Goal: Transaction & Acquisition: Purchase product/service

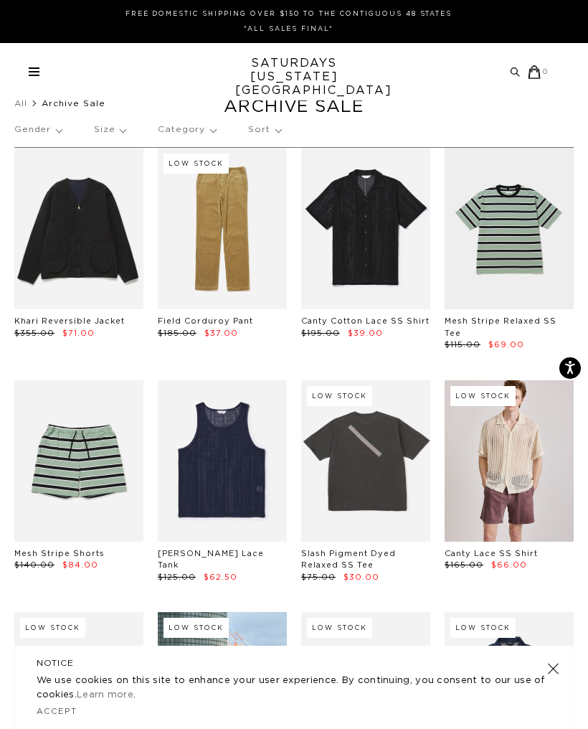
click at [546, 75] on span "0" at bounding box center [546, 71] width 6 height 9
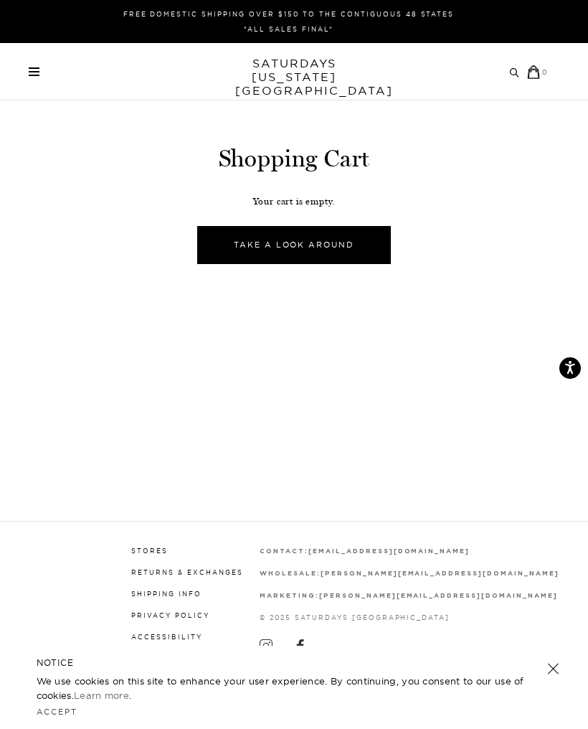
click at [401, 370] on div "Select your free gift (s) Shopping Cart Your cart is empty. Take A Look Around …" at bounding box center [294, 260] width 588 height 521
click at [487, 404] on div "Select your free gift (s) Shopping Cart Your cart is empty. Take A Look Around …" at bounding box center [294, 260] width 588 height 521
click at [37, 67] on span at bounding box center [34, 67] width 11 height 1
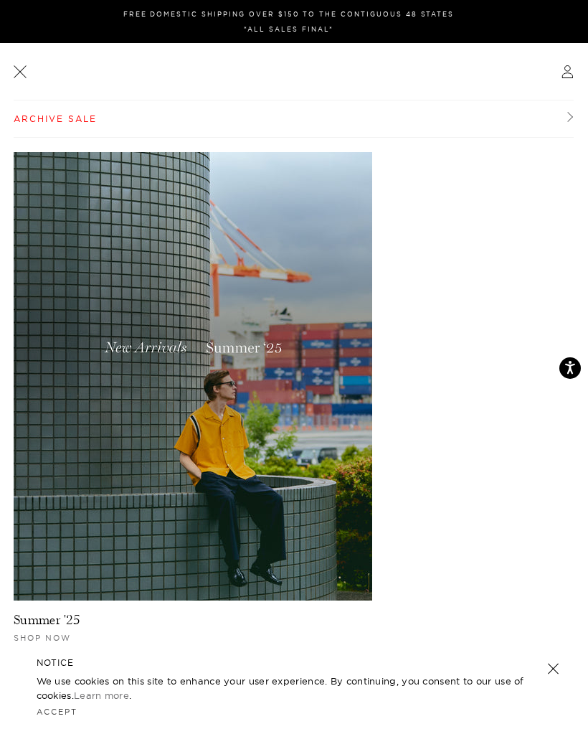
click at [566, 70] on icon at bounding box center [567, 71] width 13 height 13
click at [571, 78] on icon at bounding box center [568, 74] width 10 height 5
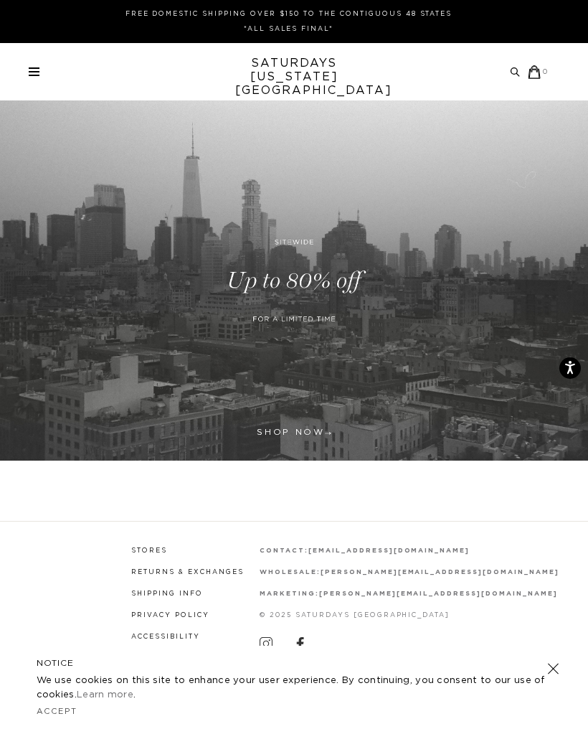
click at [328, 280] on link at bounding box center [294, 280] width 588 height 360
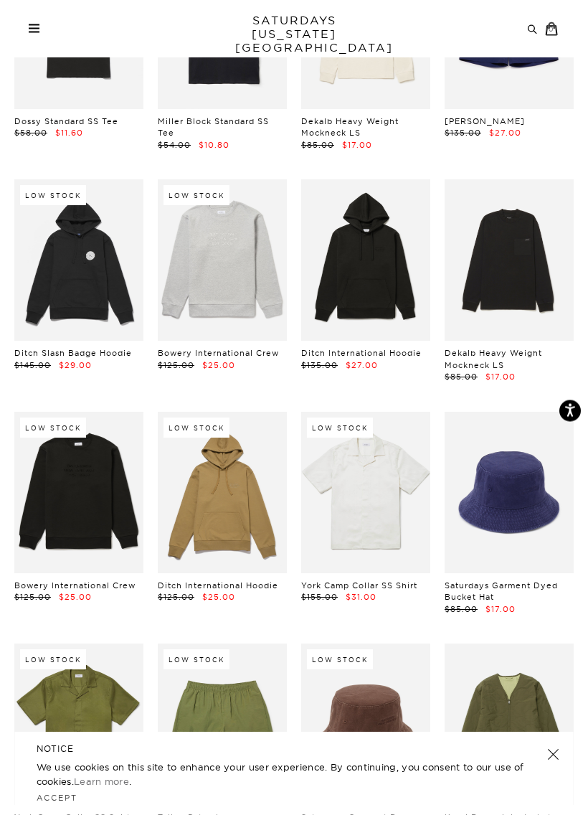
scroll to position [3880, 0]
click at [386, 248] on link at bounding box center [365, 259] width 129 height 161
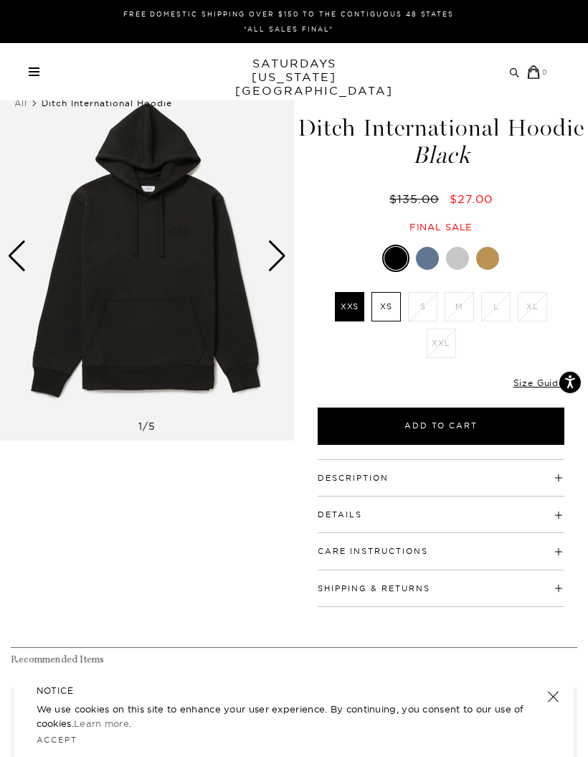
click at [491, 259] on div at bounding box center [488, 258] width 23 height 23
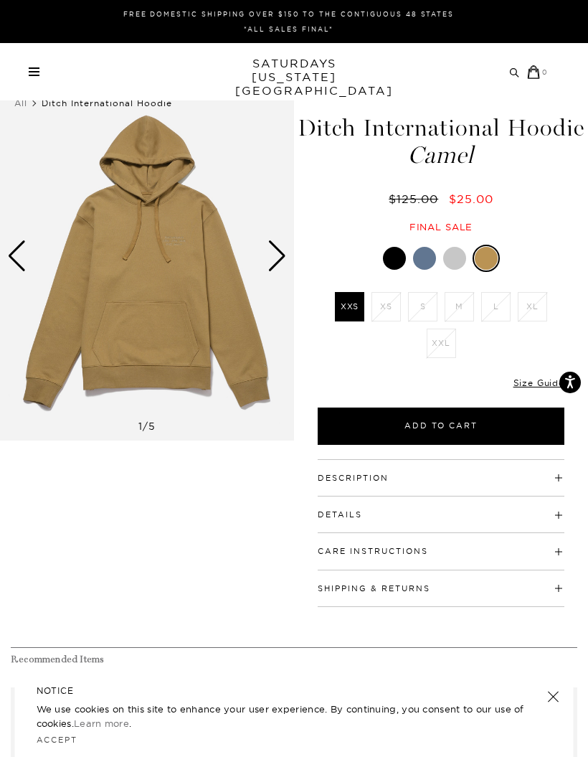
click at [461, 259] on div at bounding box center [455, 258] width 23 height 23
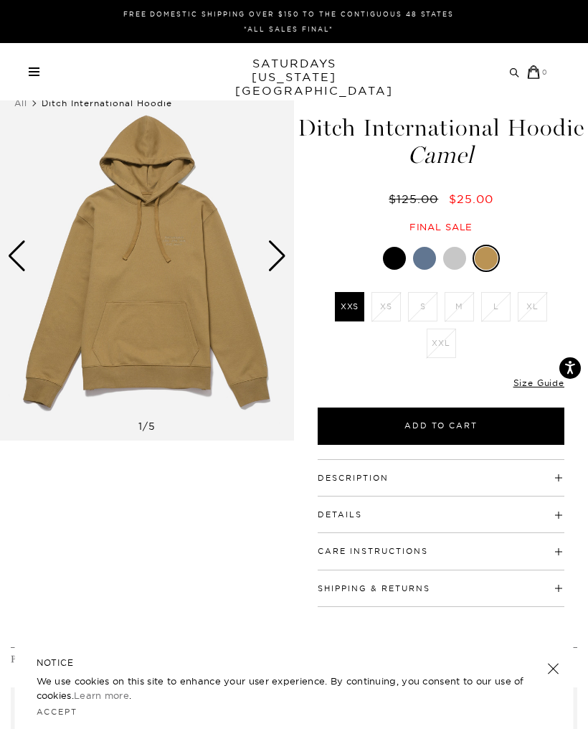
scroll to position [14, 0]
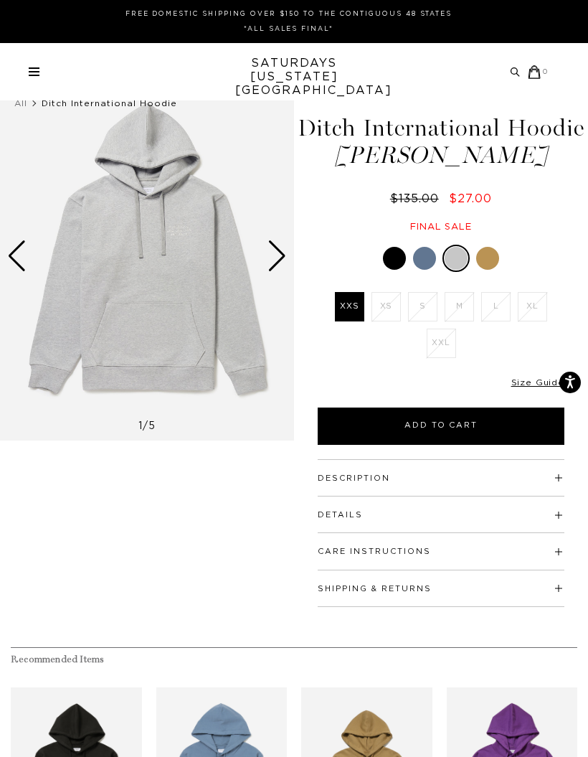
click at [428, 264] on div at bounding box center [424, 258] width 23 height 23
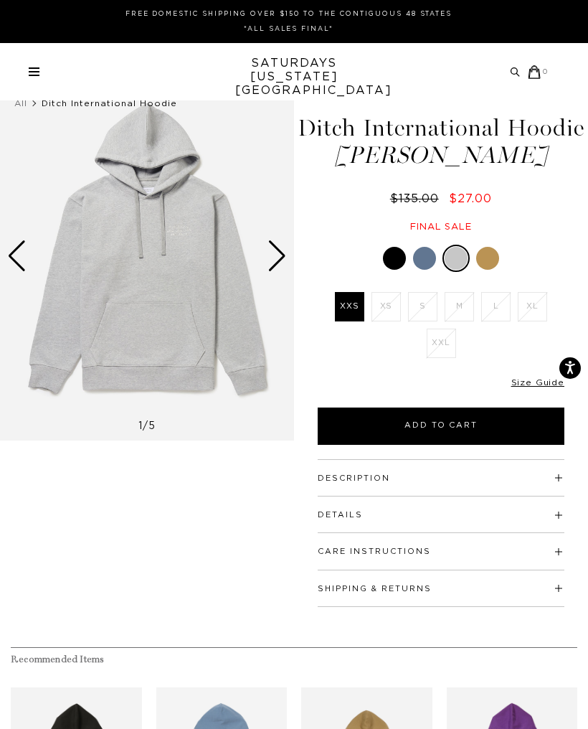
scroll to position [14, 0]
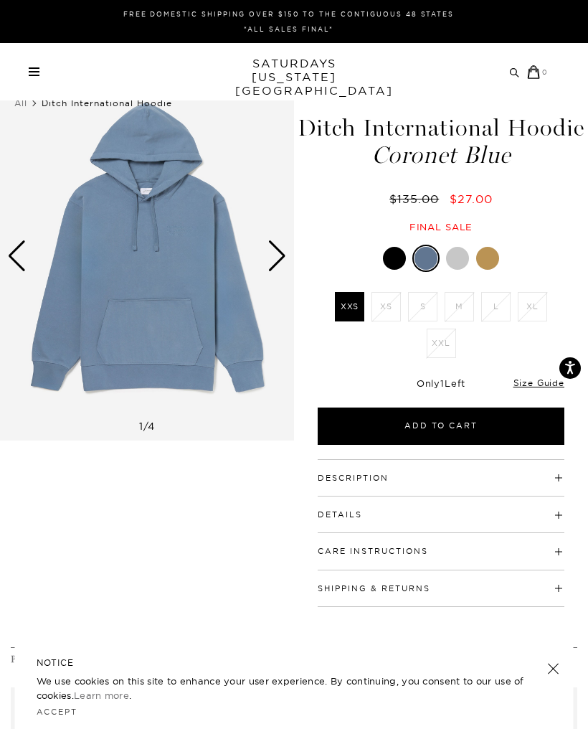
click at [405, 660] on h5 "NOTICE" at bounding box center [295, 663] width 516 height 13
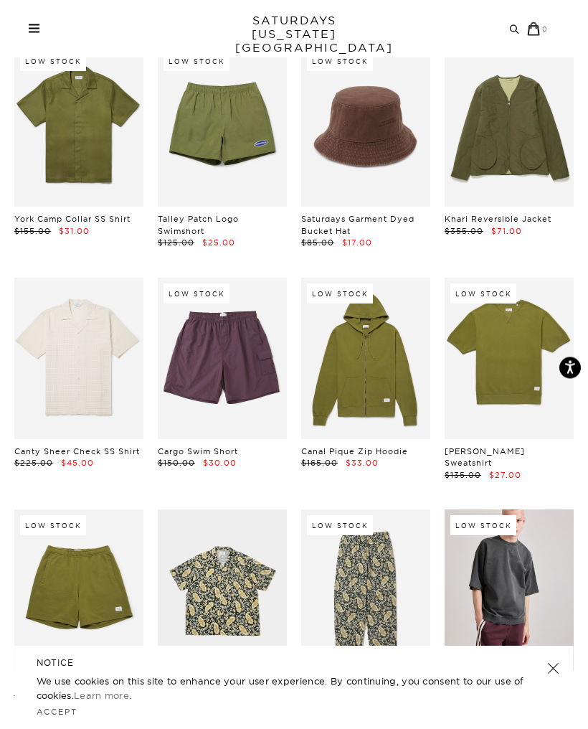
scroll to position [4478, 0]
click at [530, 337] on link at bounding box center [509, 358] width 129 height 161
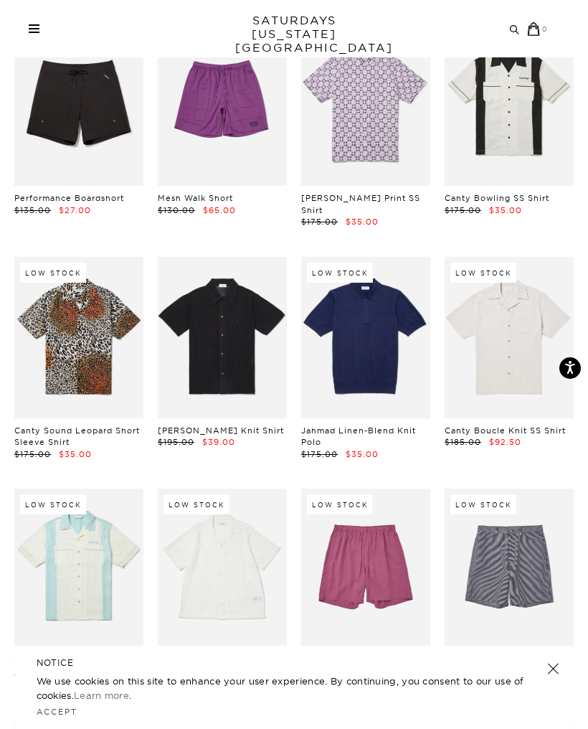
scroll to position [5427, 0]
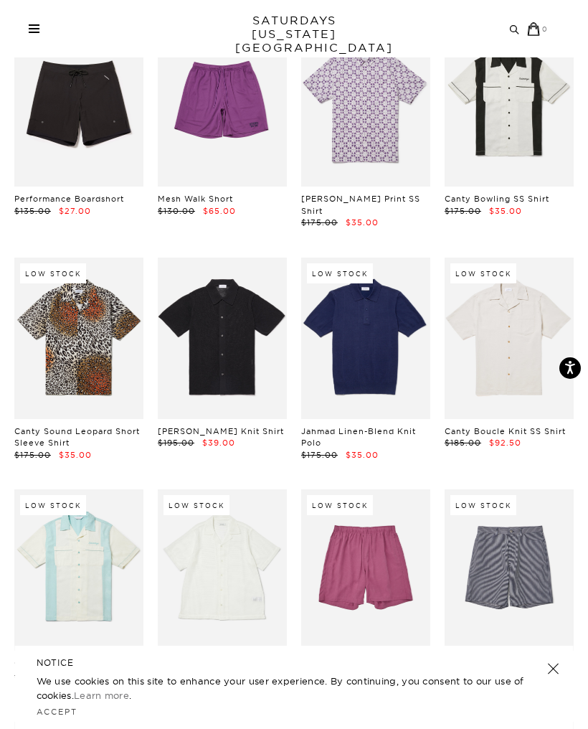
click at [212, 285] on link at bounding box center [222, 338] width 129 height 161
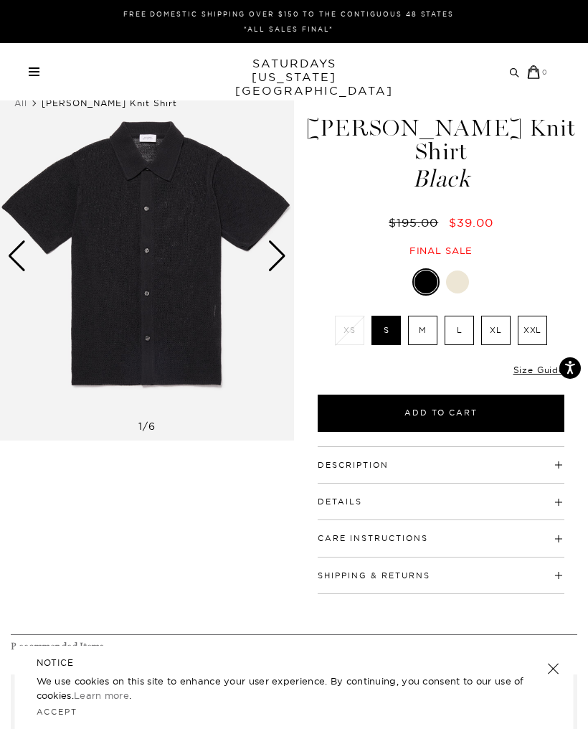
click at [205, 365] on img at bounding box center [147, 256] width 294 height 368
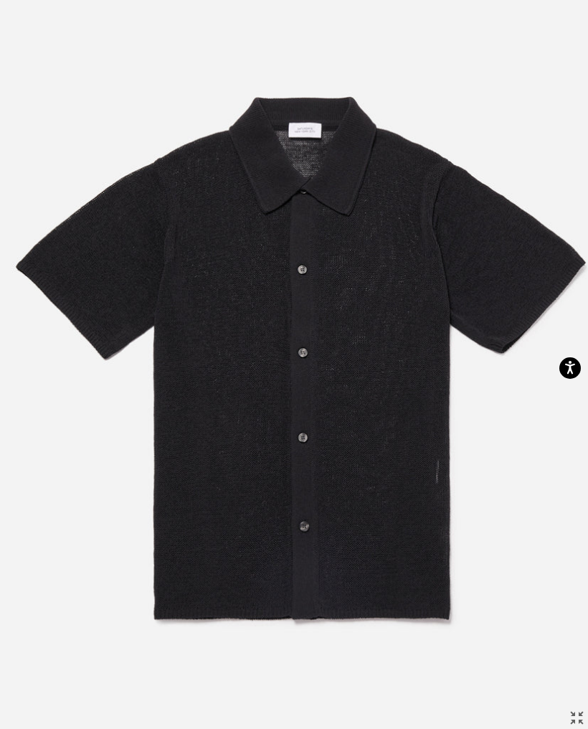
scroll to position [0, 1]
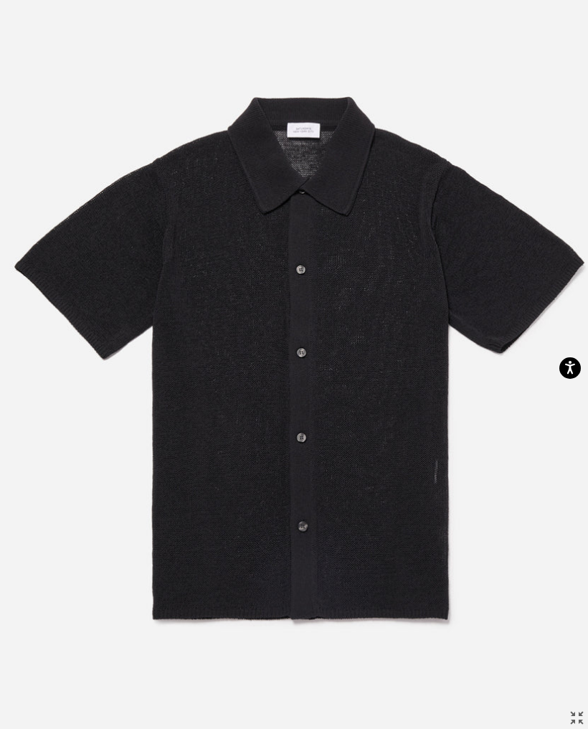
click at [370, 398] on img at bounding box center [302, 364] width 607 height 729
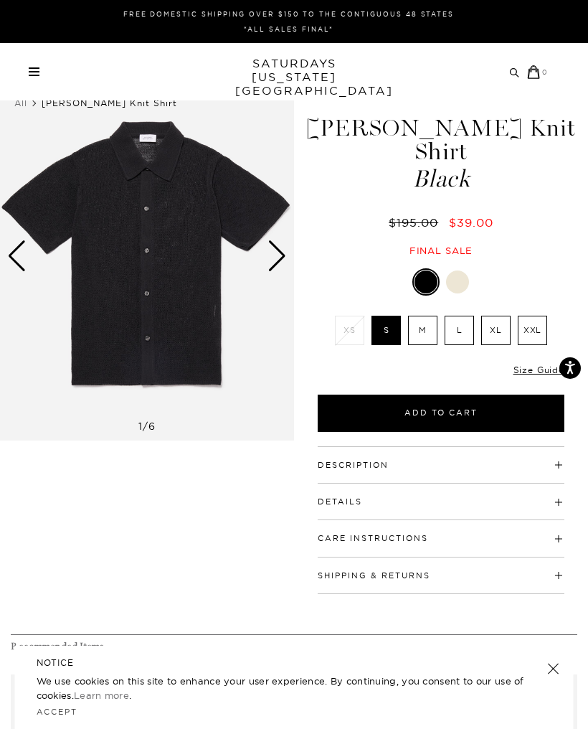
click at [457, 271] on div at bounding box center [457, 282] width 23 height 23
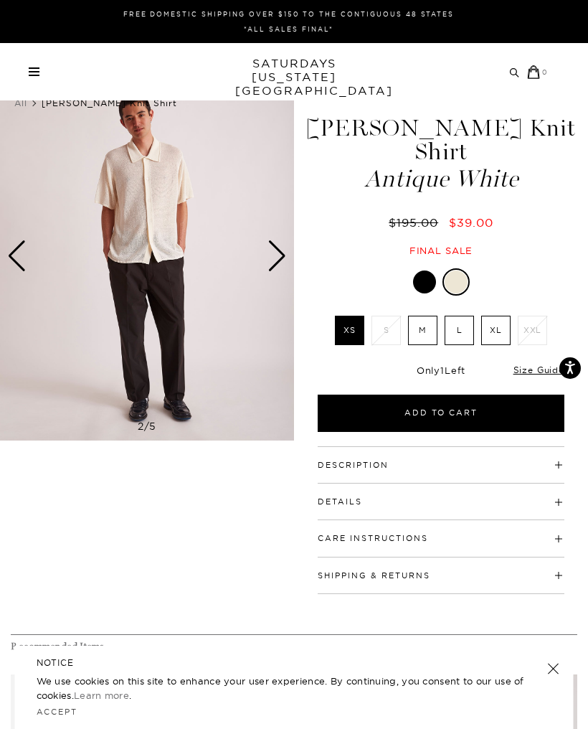
click at [166, 253] on img at bounding box center [147, 256] width 294 height 368
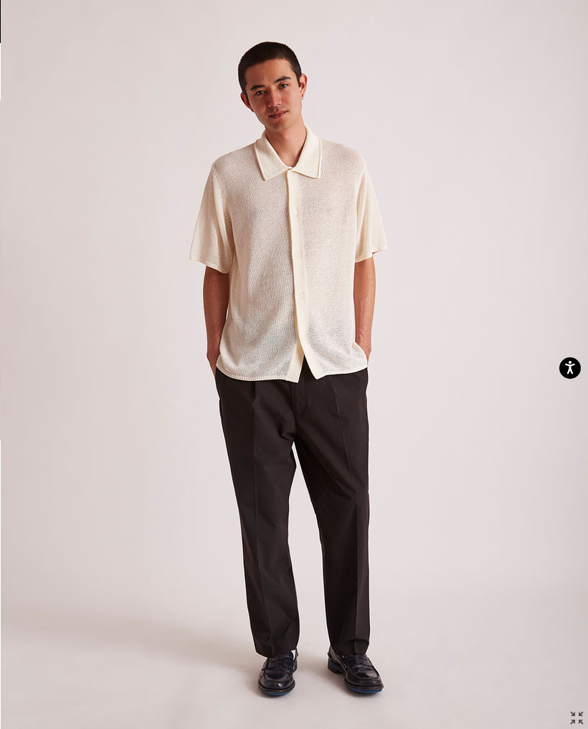
click at [339, 408] on img at bounding box center [295, 367] width 588 height 735
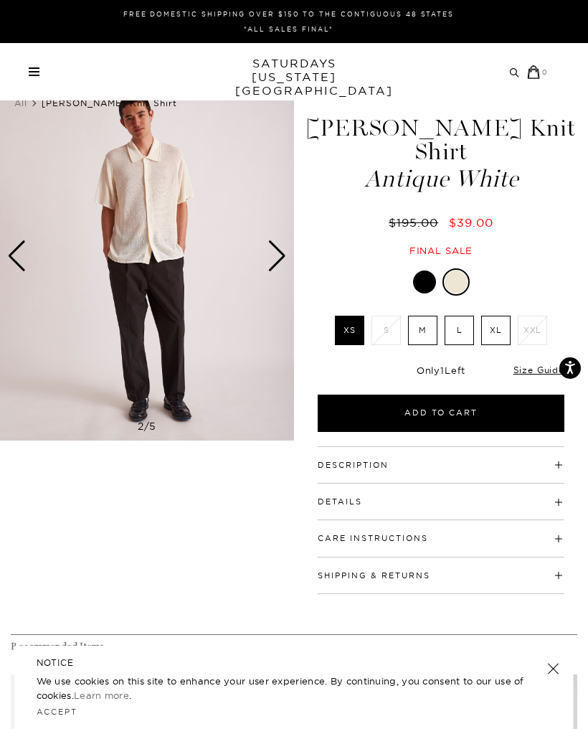
click at [216, 388] on img at bounding box center [147, 256] width 294 height 368
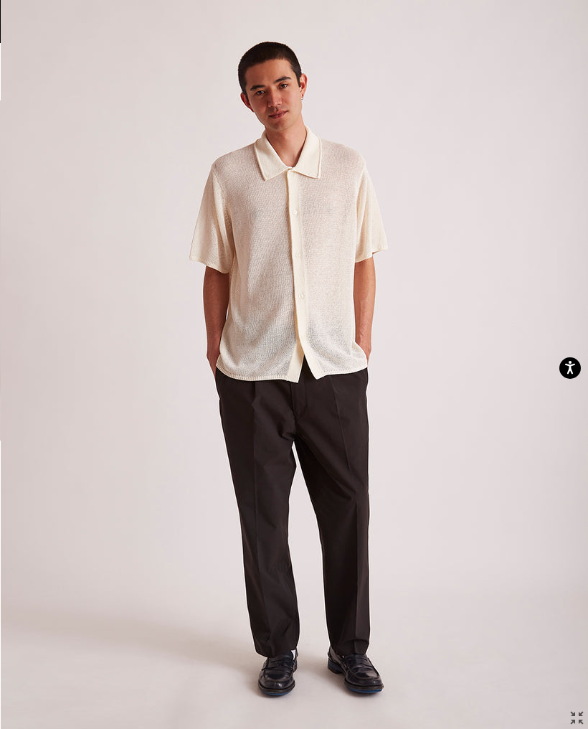
scroll to position [3, 0]
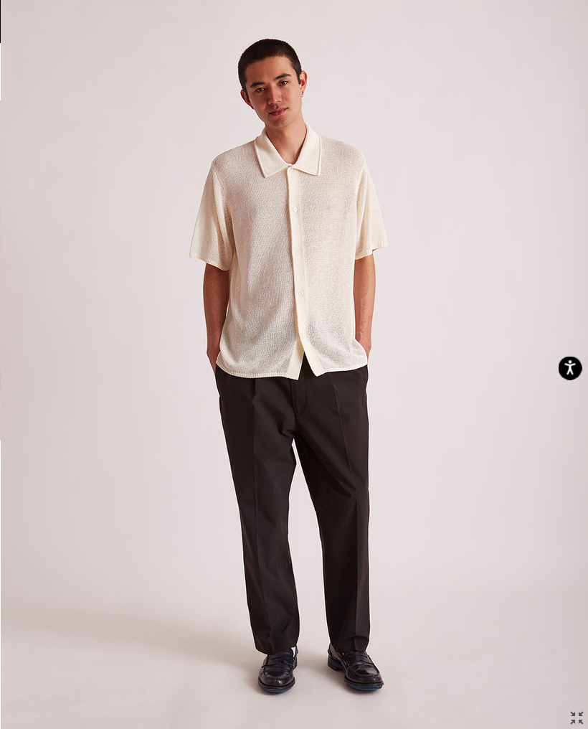
click at [570, 367] on icon "Open accessiBe: accessibility options, statement and help" at bounding box center [570, 370] width 11 height 12
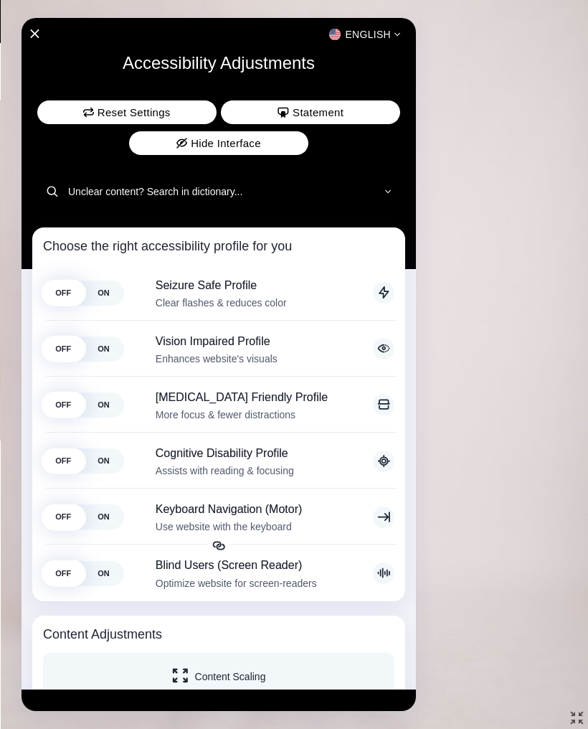
click at [520, 344] on div at bounding box center [294, 364] width 588 height 729
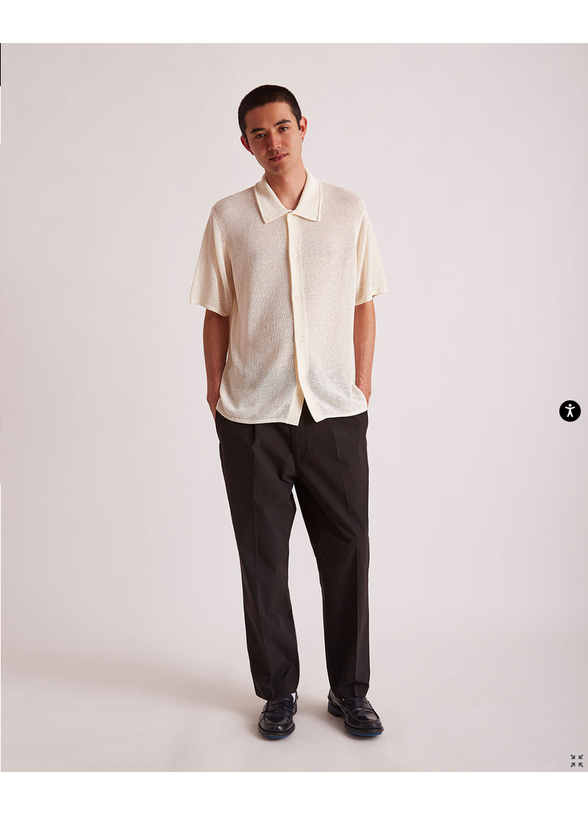
scroll to position [0, 0]
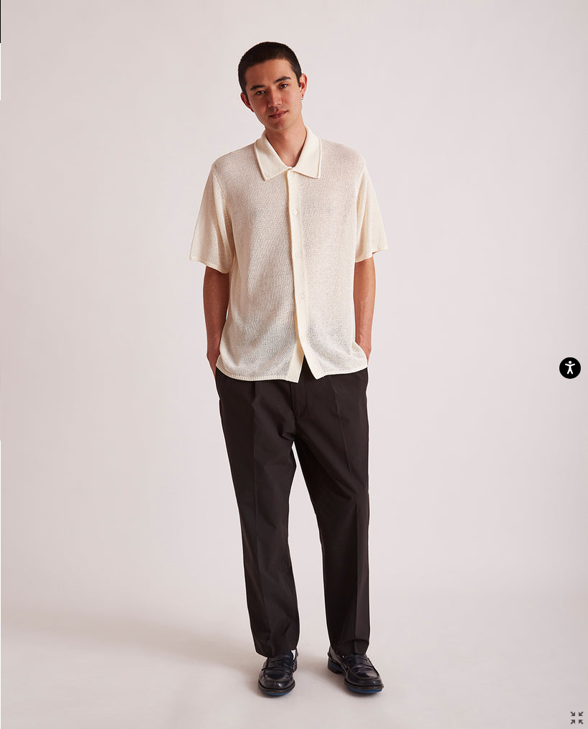
click at [355, 342] on img at bounding box center [295, 367] width 588 height 735
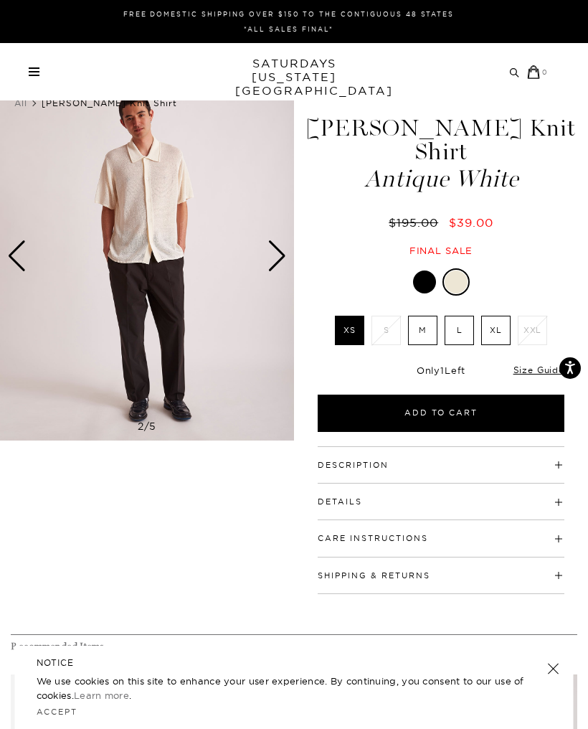
click at [497, 316] on label "XL" at bounding box center [496, 330] width 29 height 29
click at [0, 0] on input "XL" at bounding box center [0, 0] width 0 height 0
click at [279, 258] on div "Next slide" at bounding box center [277, 256] width 19 height 32
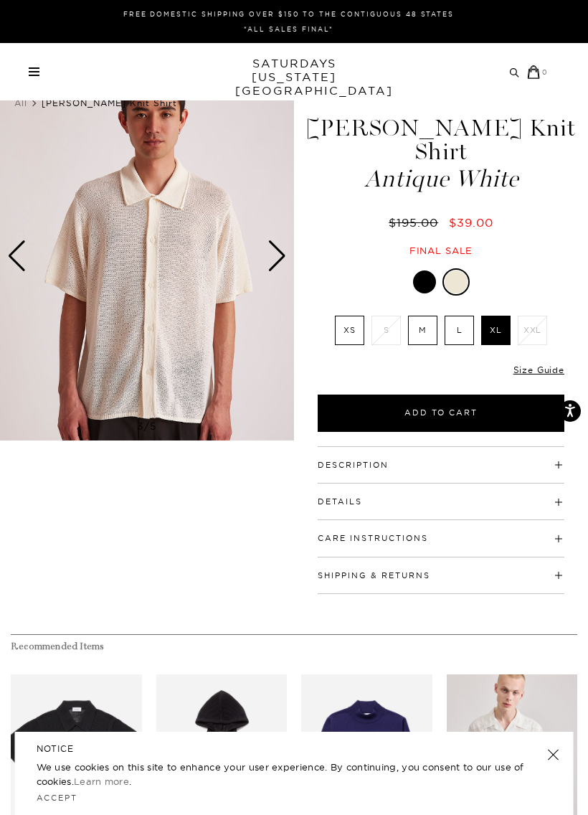
click at [279, 261] on div "Next slide" at bounding box center [277, 256] width 19 height 32
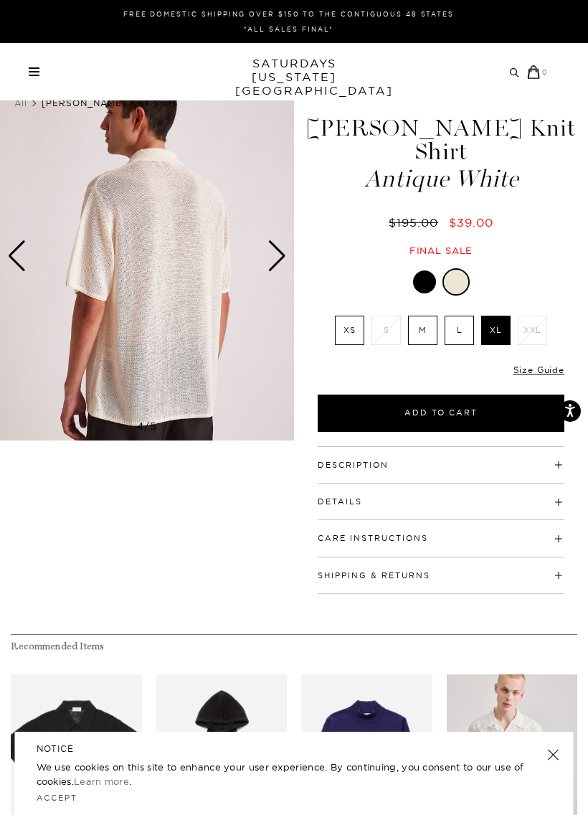
click at [276, 263] on div "Next slide" at bounding box center [277, 256] width 19 height 32
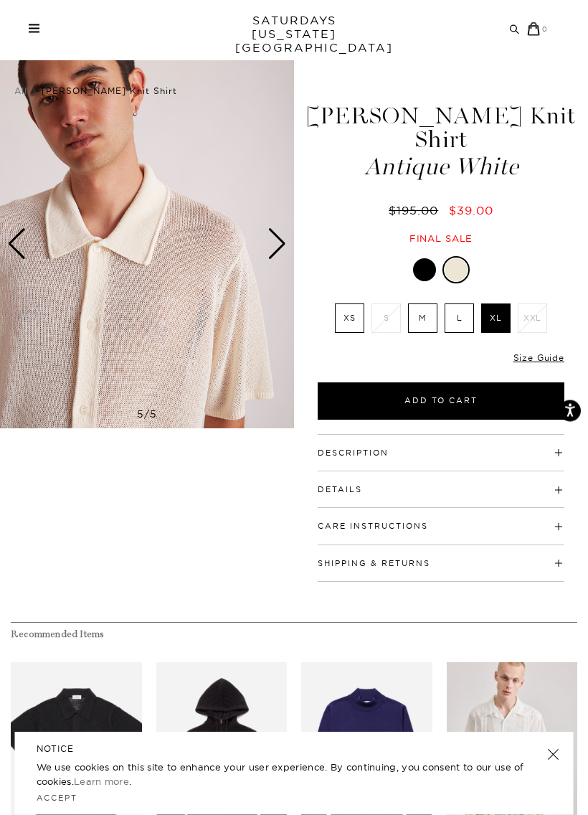
scroll to position [13, 0]
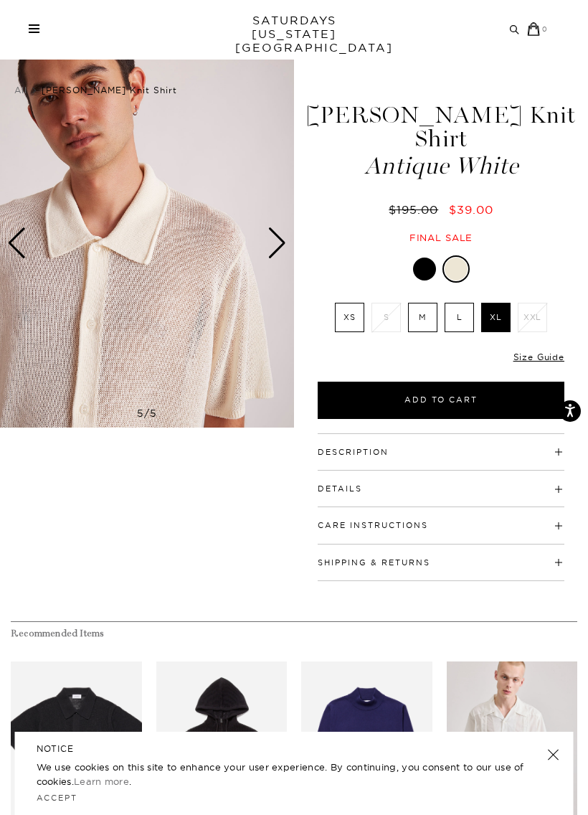
click at [419, 258] on div at bounding box center [424, 269] width 23 height 23
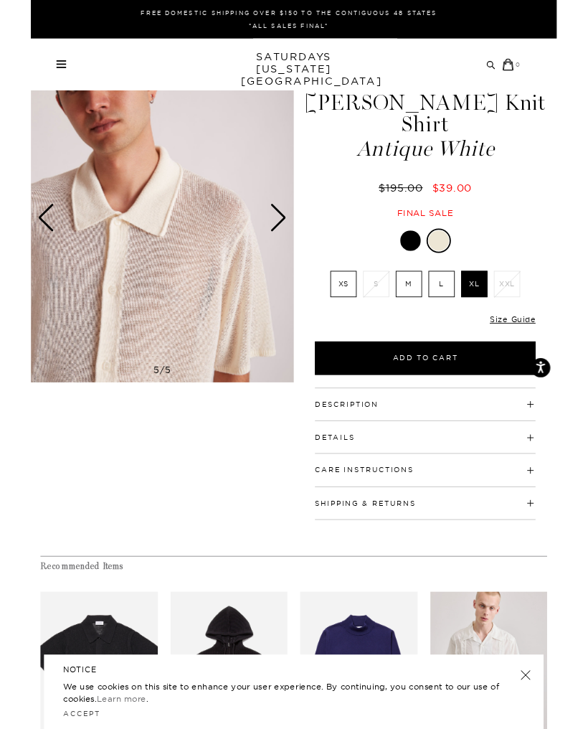
scroll to position [27, 0]
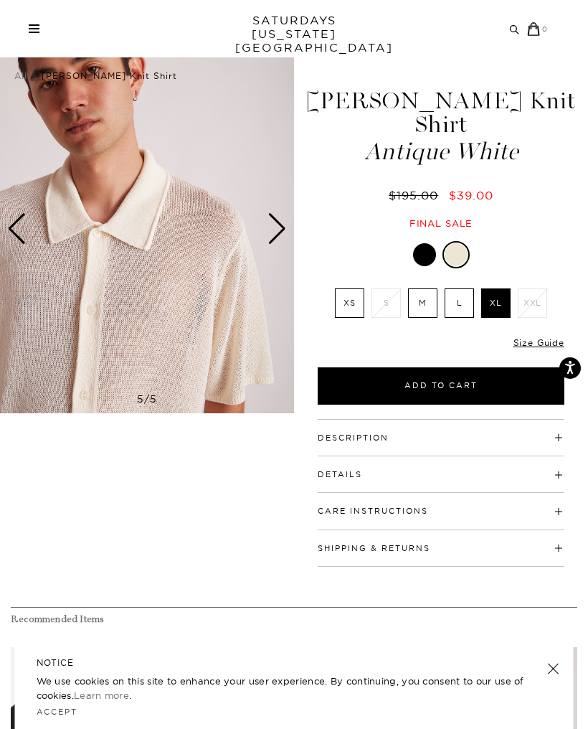
click at [420, 243] on div at bounding box center [424, 254] width 23 height 23
click at [423, 243] on div at bounding box center [424, 254] width 23 height 23
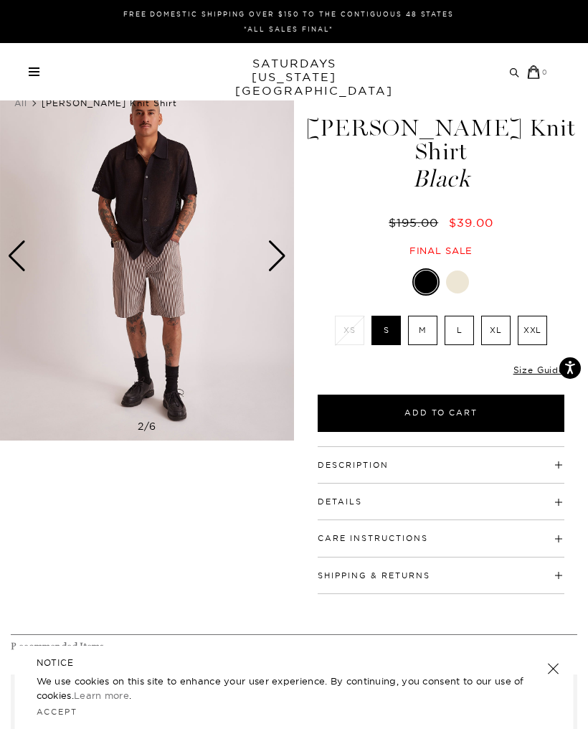
click at [154, 219] on img at bounding box center [147, 256] width 294 height 368
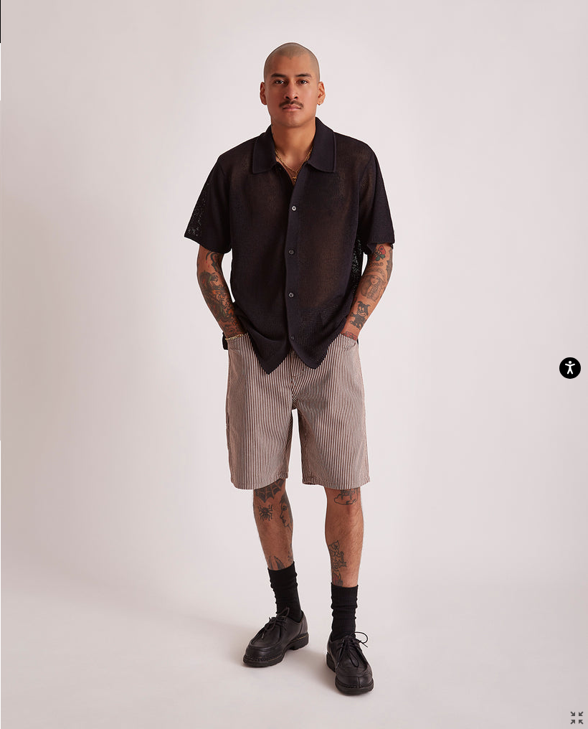
click at [343, 294] on img at bounding box center [295, 367] width 588 height 735
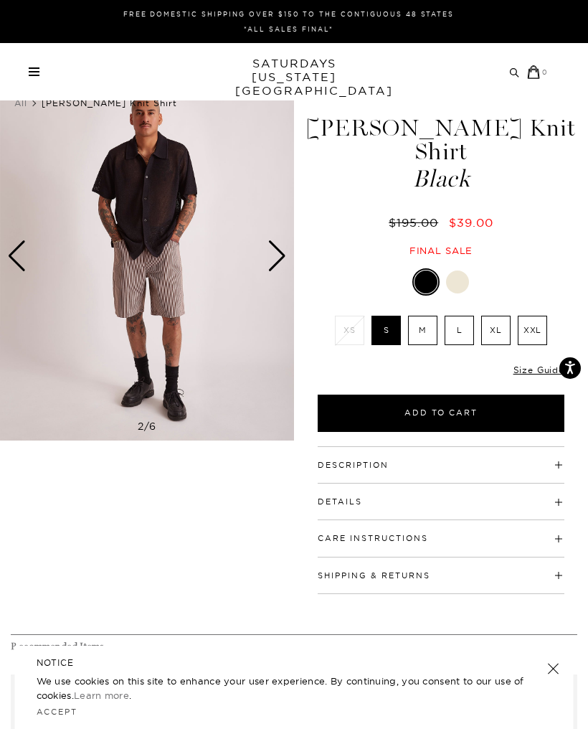
click at [193, 284] on img at bounding box center [147, 256] width 294 height 368
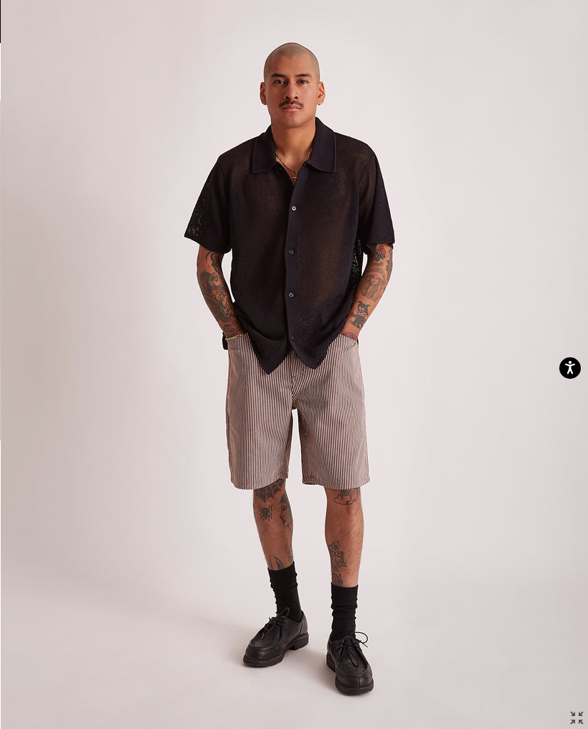
scroll to position [3, 0]
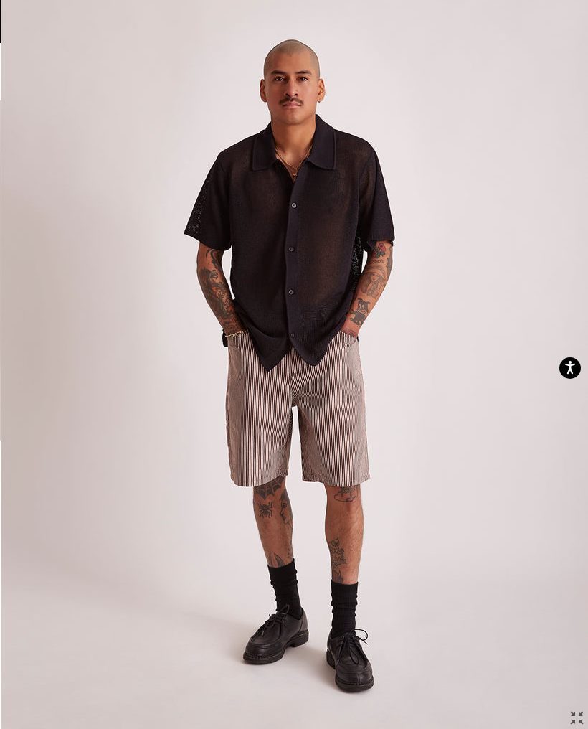
click at [310, 272] on img at bounding box center [295, 364] width 588 height 735
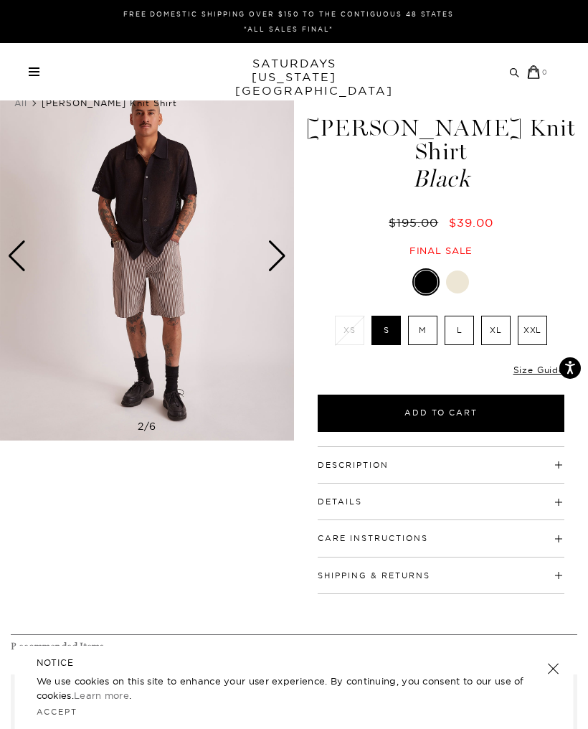
click at [233, 328] on img at bounding box center [147, 256] width 294 height 368
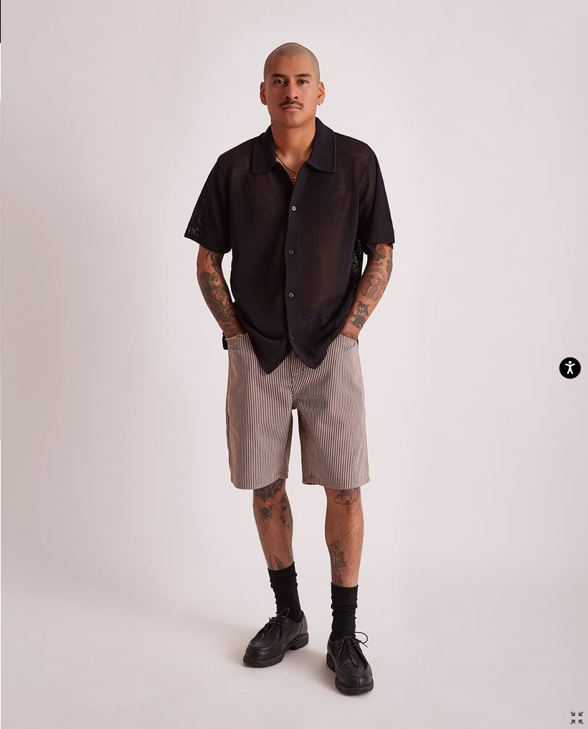
scroll to position [3, 0]
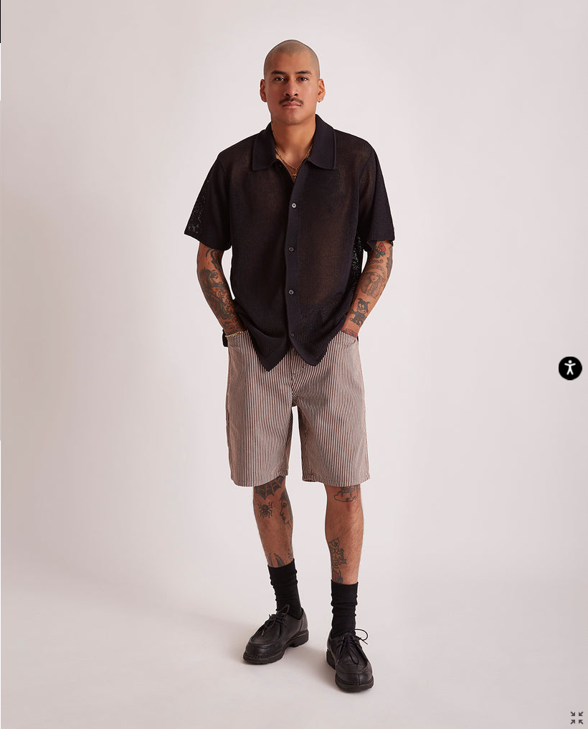
click at [569, 375] on icon "Open accessiBe: accessibility options, statement and help" at bounding box center [570, 367] width 11 height 15
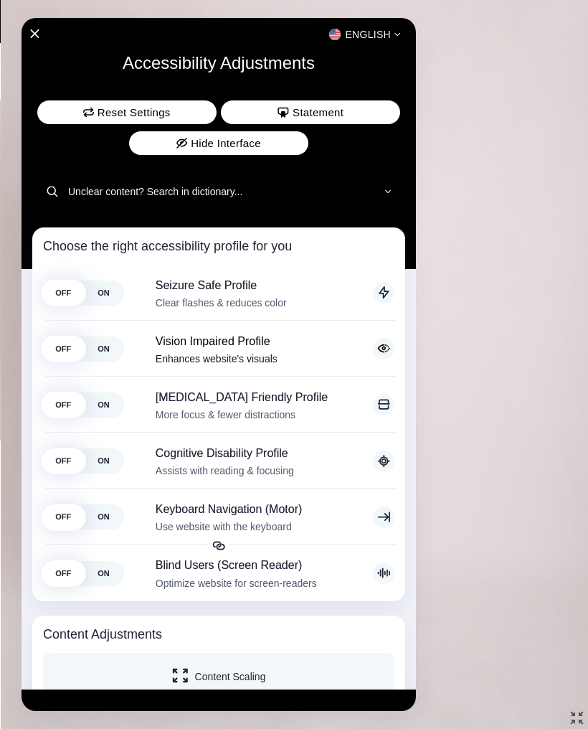
click at [101, 349] on span "ON" at bounding box center [103, 349] width 40 height 25
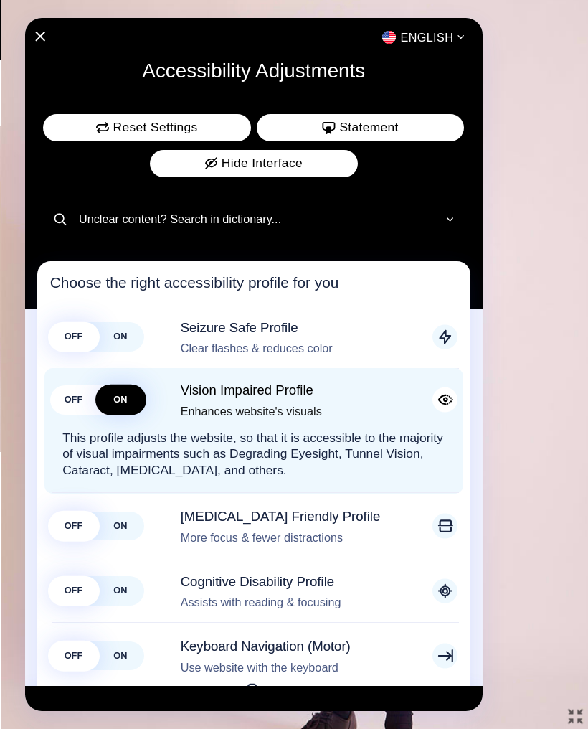
scroll to position [4, 0]
click at [551, 332] on div at bounding box center [294, 364] width 588 height 729
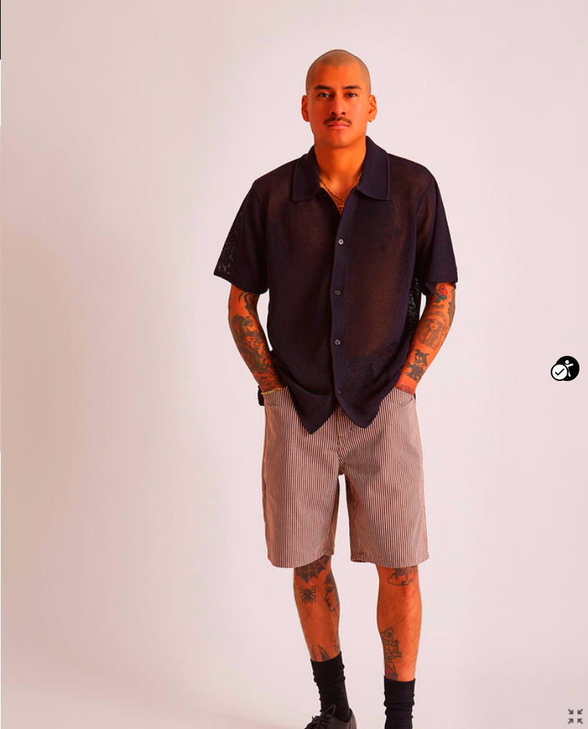
scroll to position [0, 0]
click at [362, 344] on img at bounding box center [342, 426] width 682 height 853
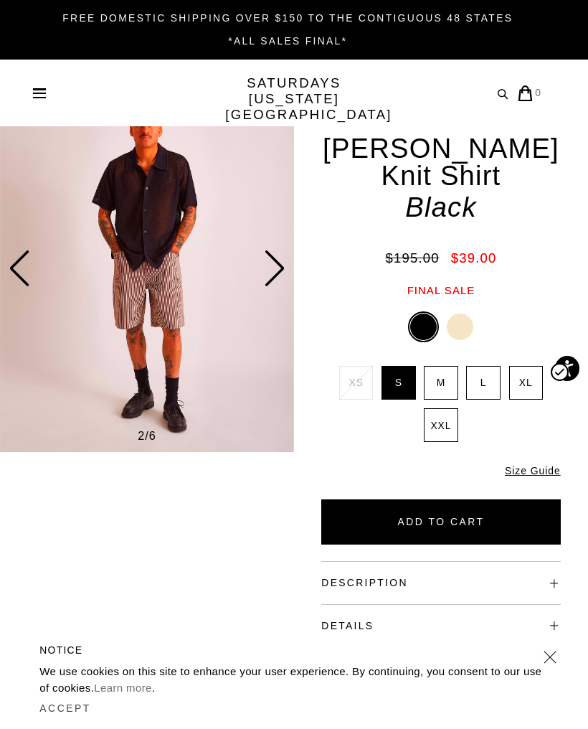
click at [229, 341] on img at bounding box center [147, 268] width 294 height 368
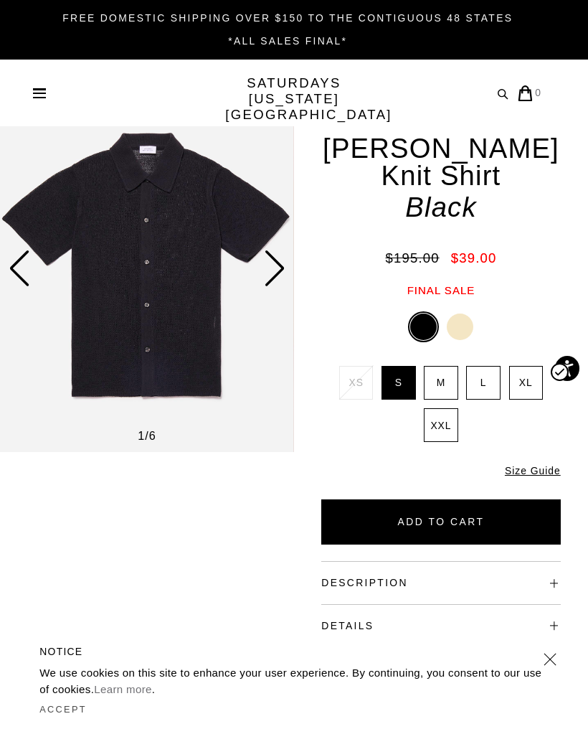
click at [274, 272] on div "Next slide" at bounding box center [274, 268] width 22 height 37
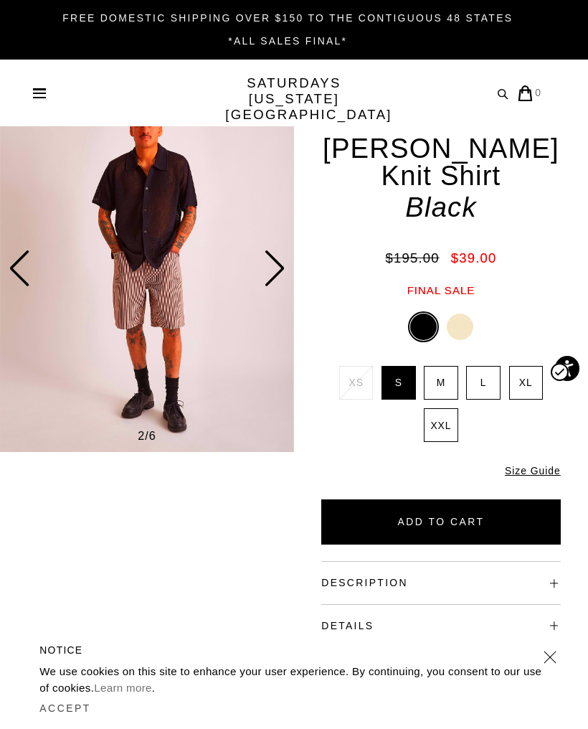
click at [275, 272] on div "Next slide" at bounding box center [274, 268] width 22 height 37
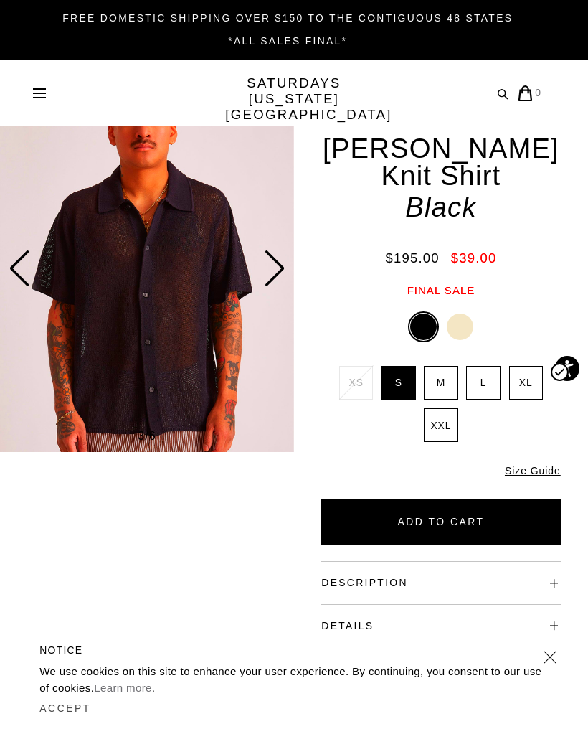
click at [276, 270] on div "Next slide" at bounding box center [274, 268] width 22 height 37
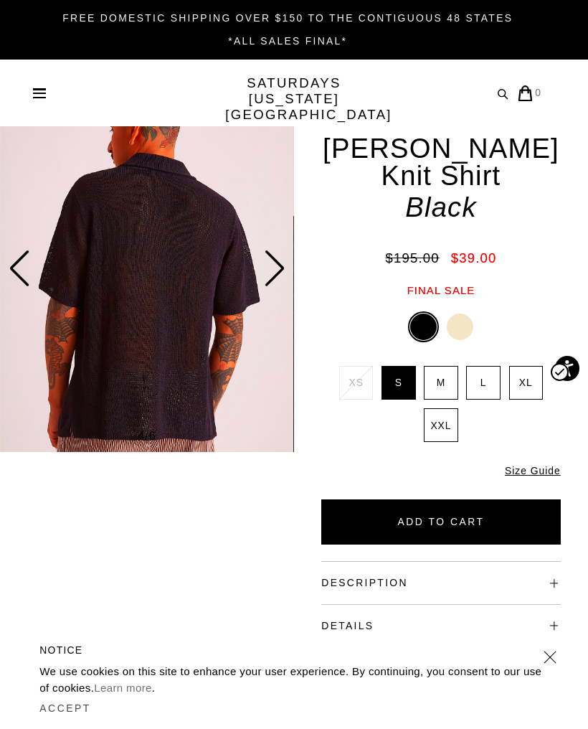
click at [270, 280] on div "Next slide" at bounding box center [274, 268] width 22 height 37
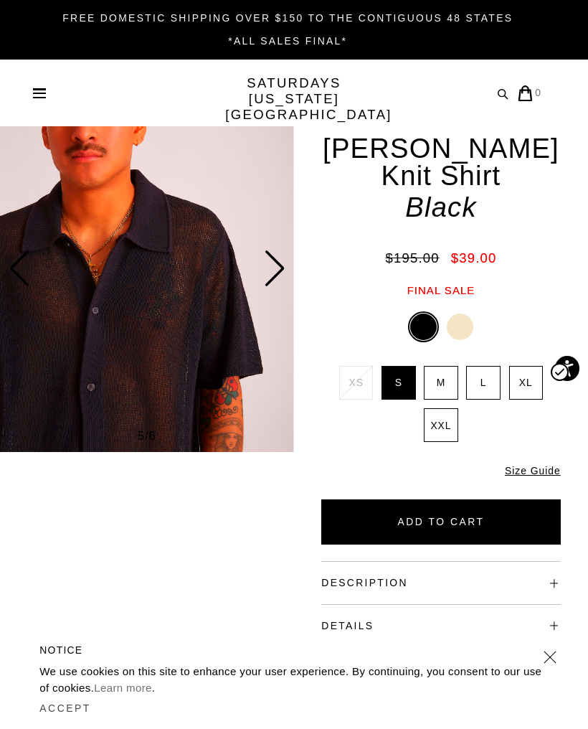
click at [388, 578] on button "Description" at bounding box center [365, 582] width 87 height 9
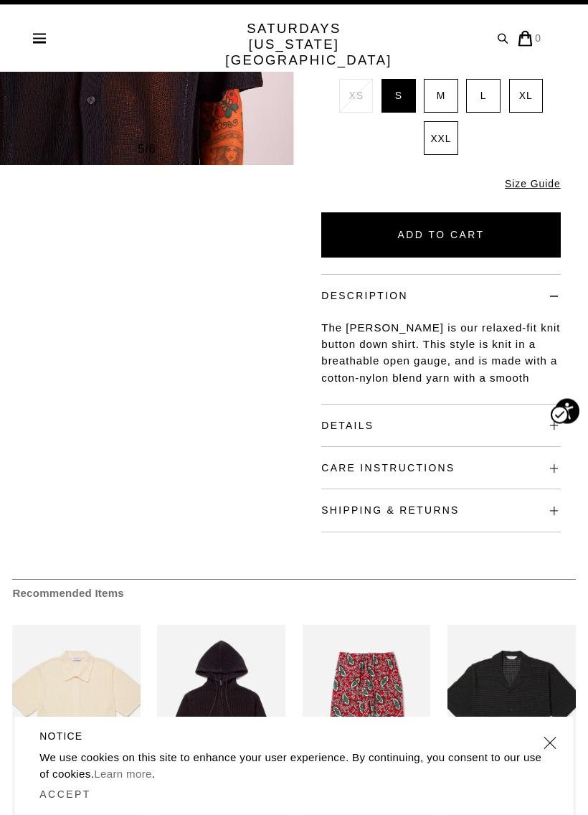
scroll to position [288, 0]
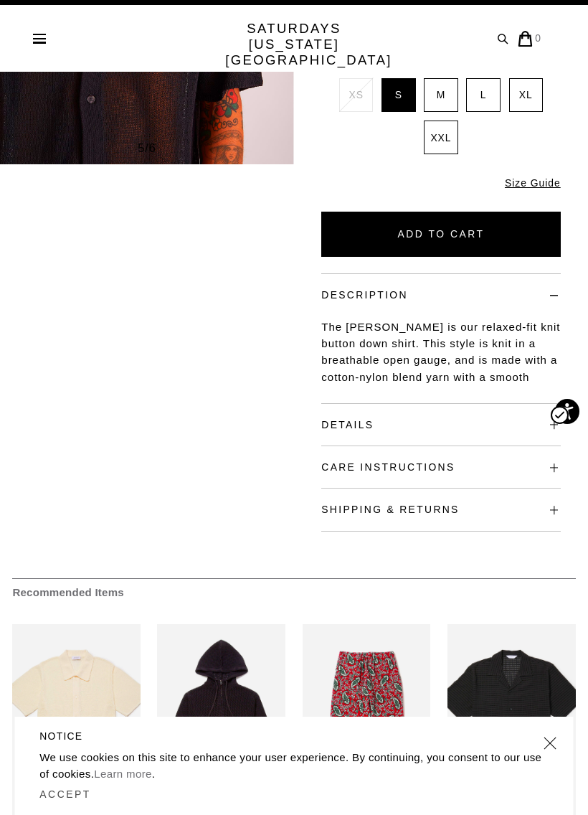
click at [459, 404] on h4 "Details" at bounding box center [441, 418] width 239 height 28
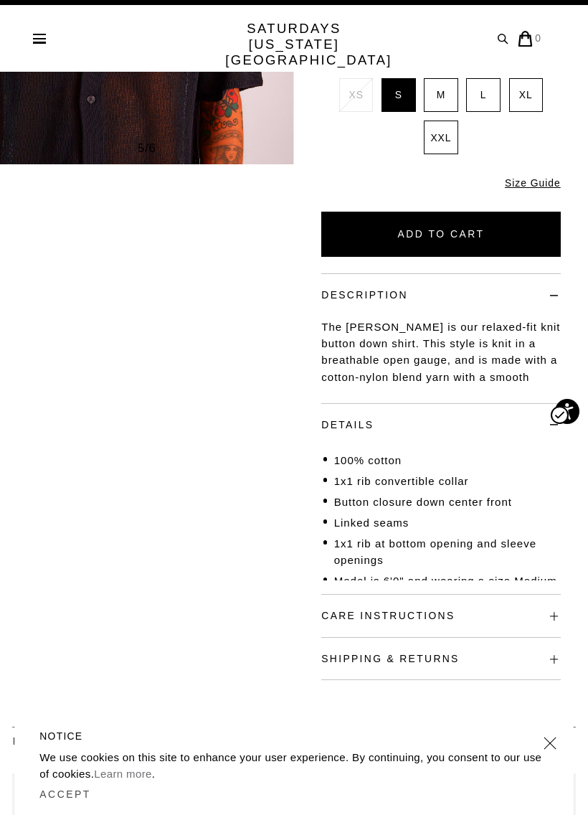
click at [392, 611] on button "Care Instructions" at bounding box center [388, 615] width 133 height 9
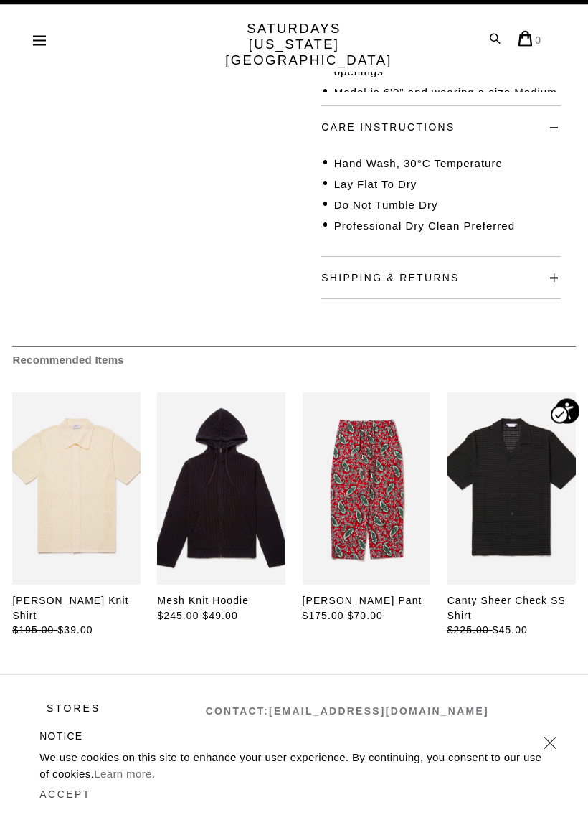
scroll to position [777, 0]
click at [508, 464] on link "files/M22420SS07-BLACK_02_f8490a91-89bf-446a-acca-93c9afc15700.jpg" at bounding box center [512, 489] width 128 height 192
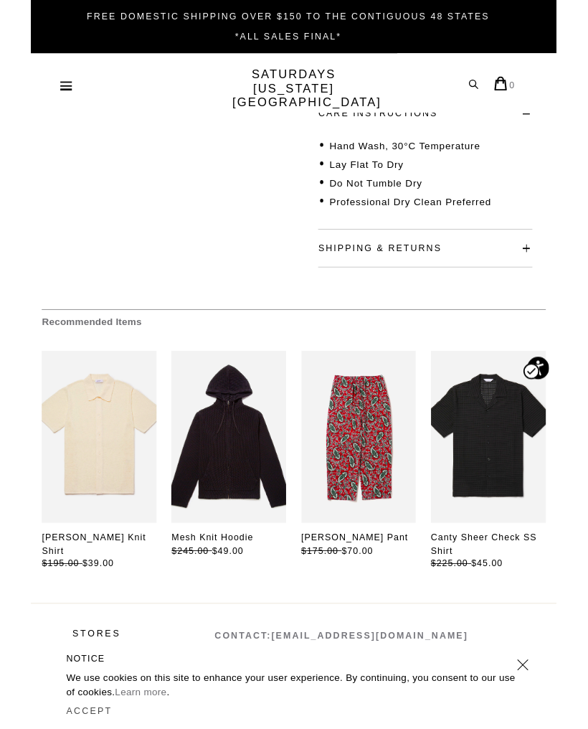
scroll to position [791, 0]
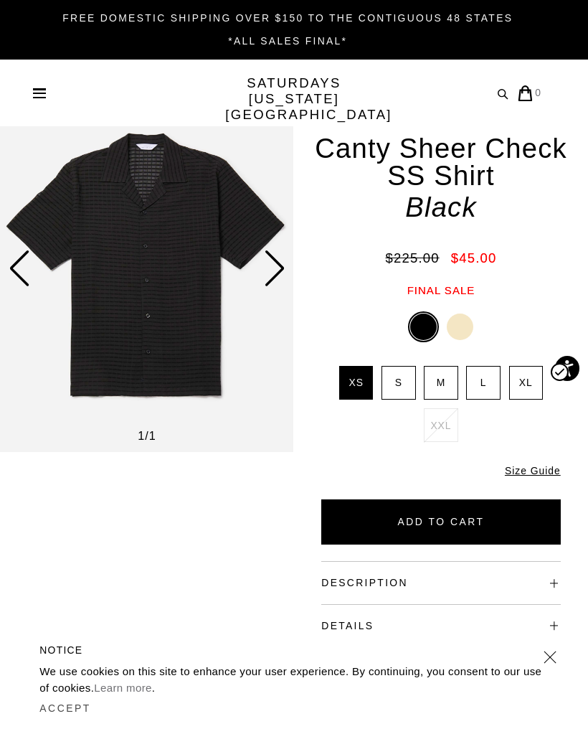
click at [164, 300] on img at bounding box center [147, 268] width 294 height 368
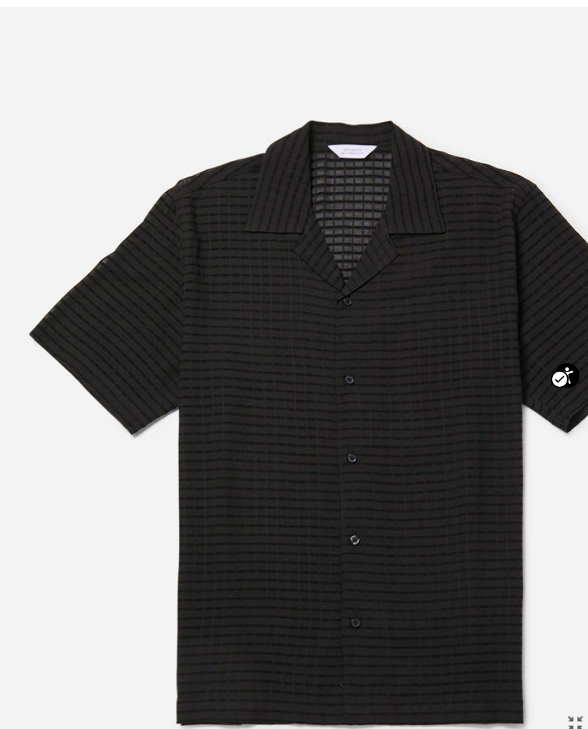
scroll to position [0, 9]
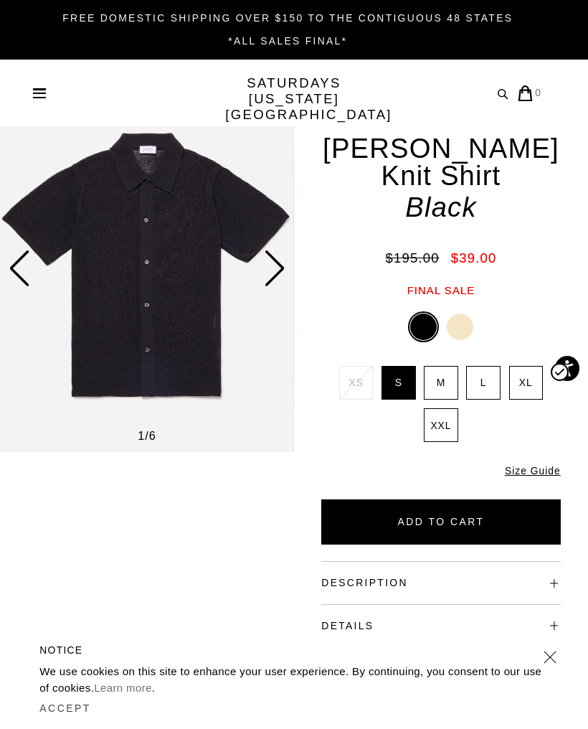
click at [274, 271] on div "Next slide" at bounding box center [274, 268] width 22 height 37
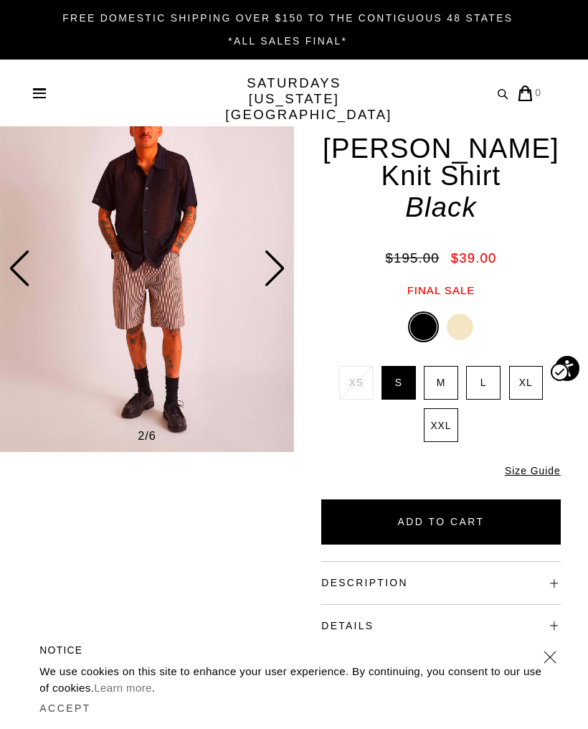
click at [441, 408] on label "XXL" at bounding box center [441, 425] width 34 height 34
click at [0, 0] on input "XXL" at bounding box center [0, 0] width 0 height 0
click at [418, 499] on button "Add to Cart" at bounding box center [441, 521] width 239 height 45
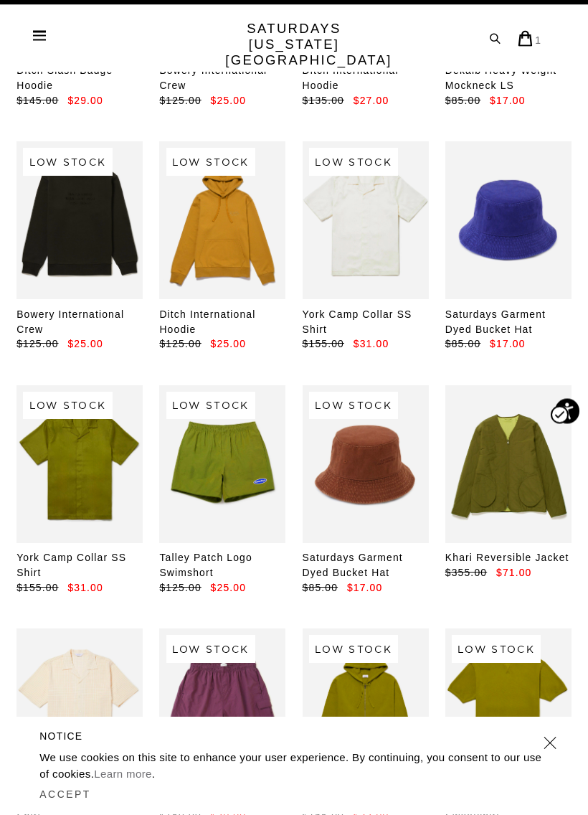
scroll to position [4446, 0]
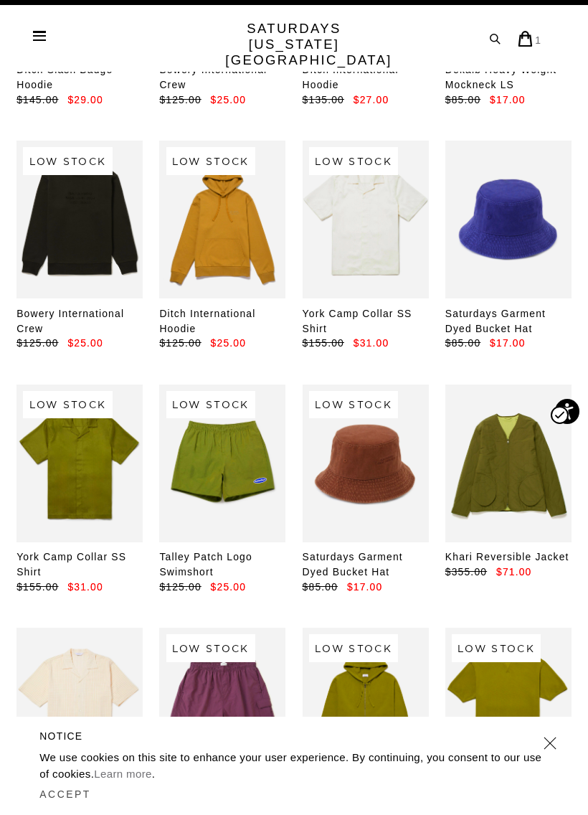
click at [360, 628] on link at bounding box center [366, 707] width 126 height 158
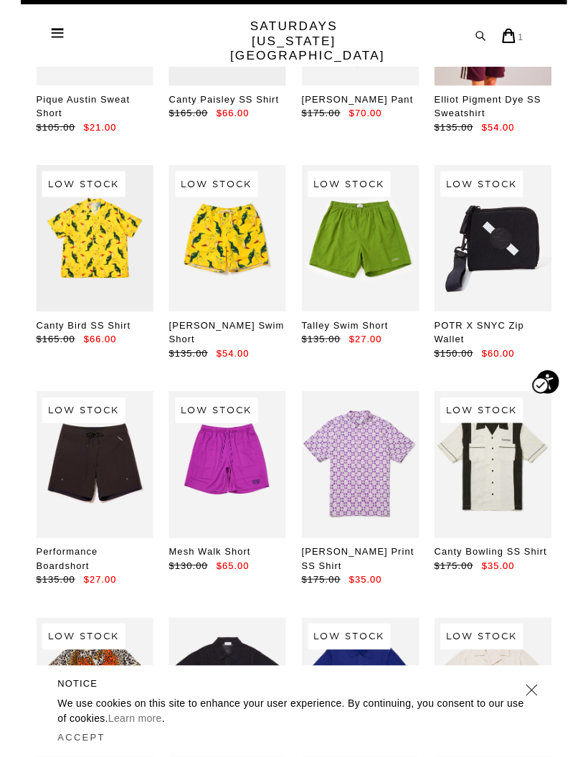
scroll to position [5390, 0]
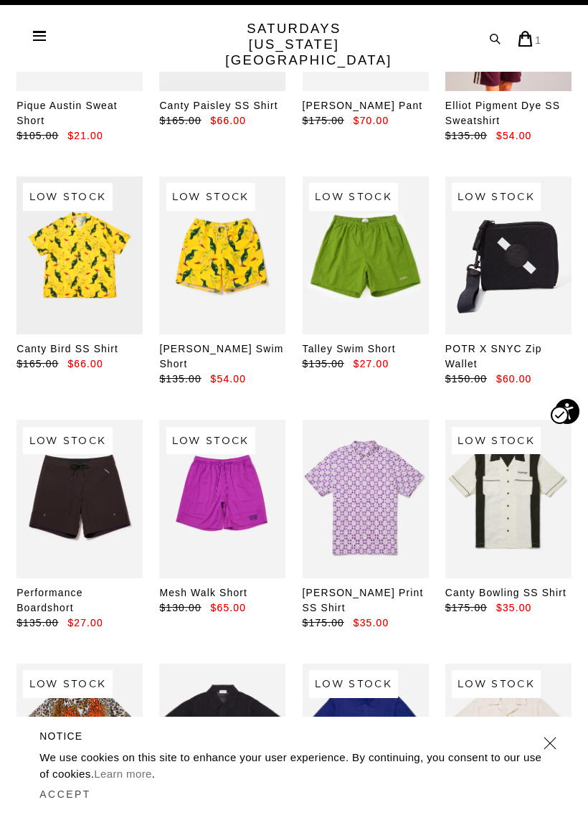
click at [217, 664] on link at bounding box center [222, 743] width 126 height 158
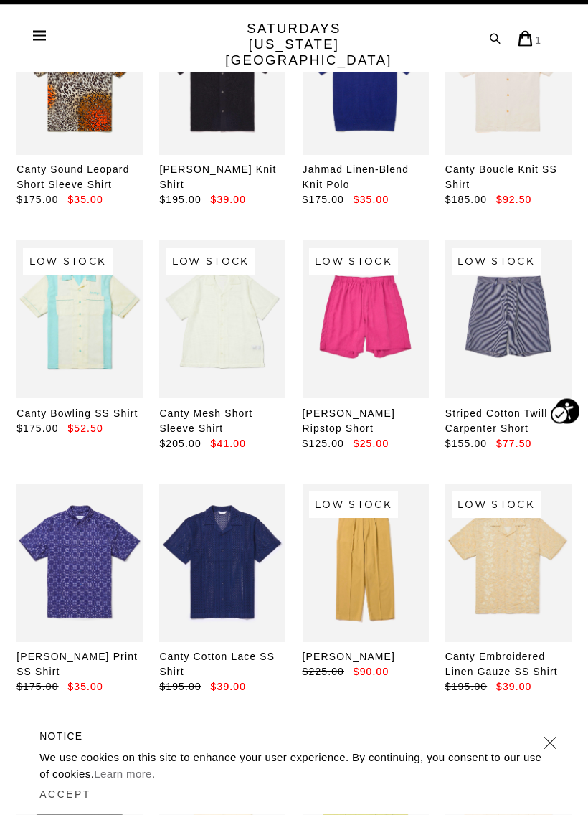
scroll to position [6057, 0]
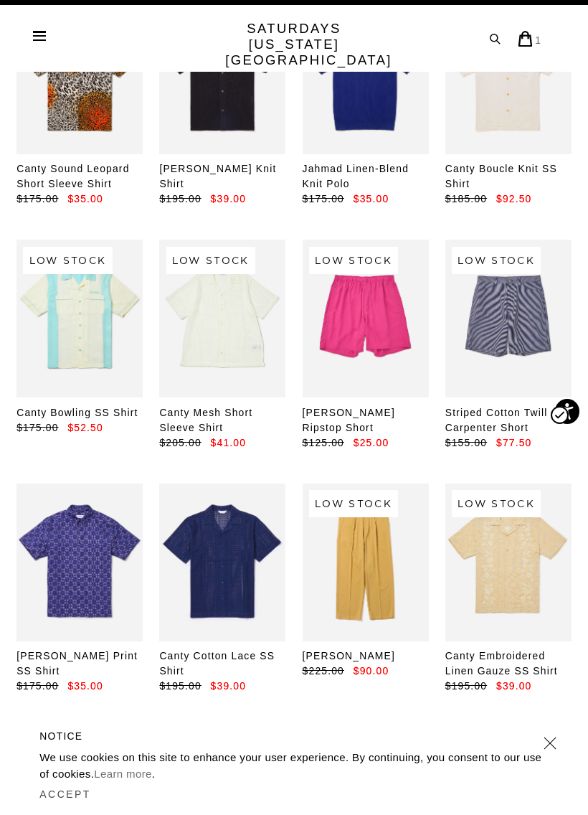
click at [225, 484] on link at bounding box center [222, 563] width 126 height 158
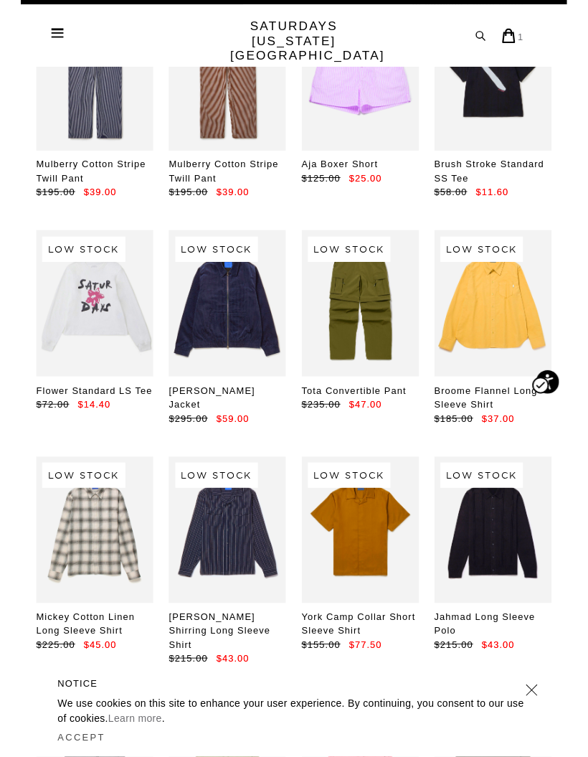
scroll to position [11454, 0]
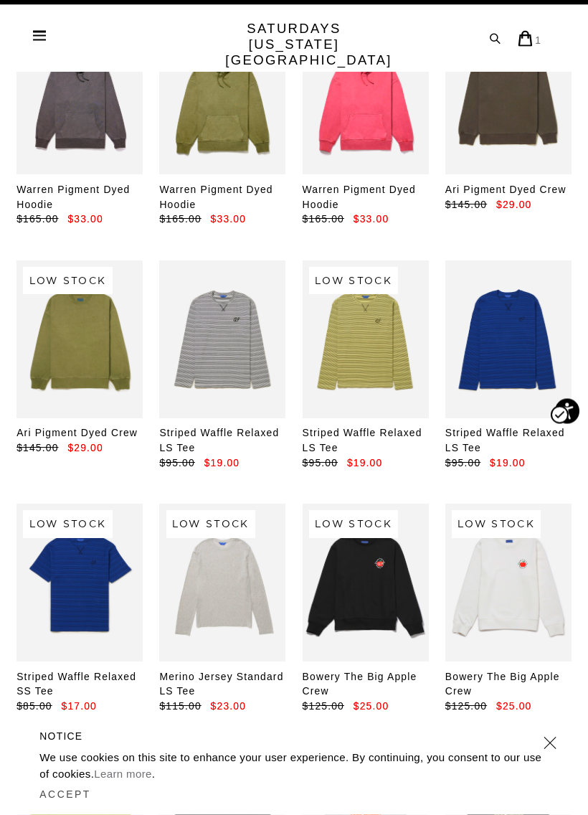
scroll to position [12209, 0]
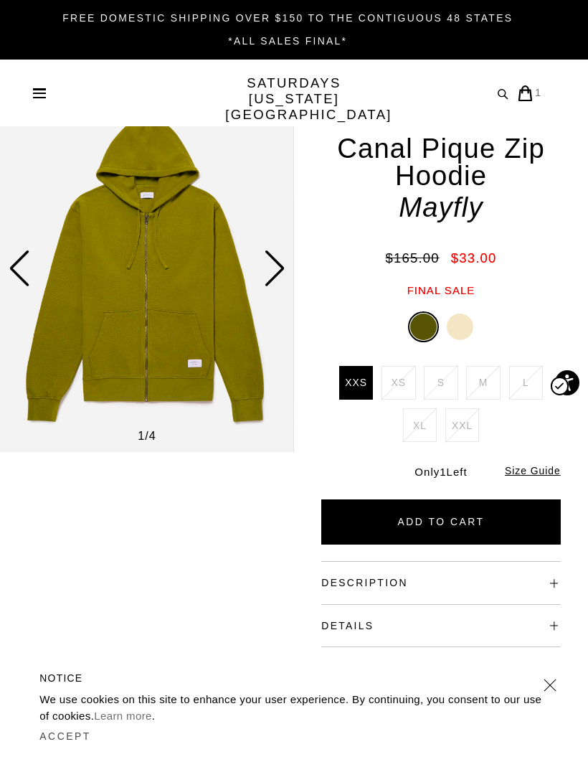
click at [23, 37] on div "FREE DOMESTIC SHIPPING OVER $150 TO THE CONTIGUOUS 48 STATES *ALL SALES FINAL*" at bounding box center [293, 30] width 575 height 40
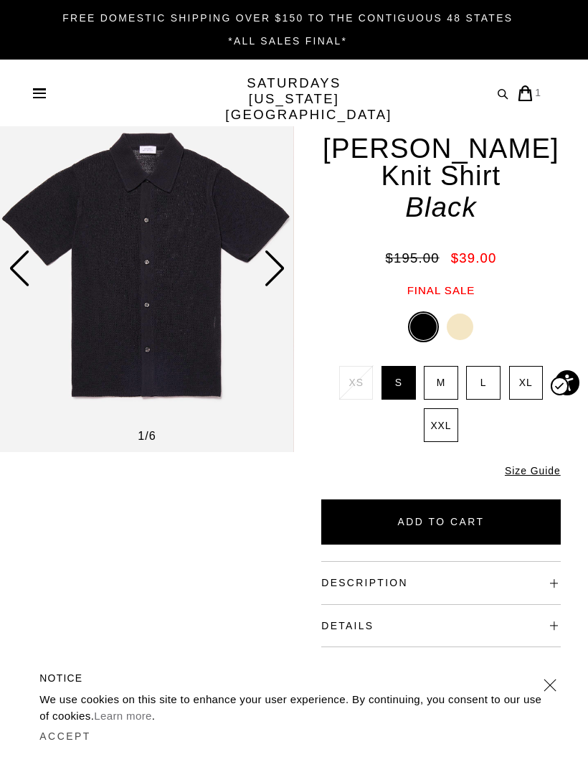
click img
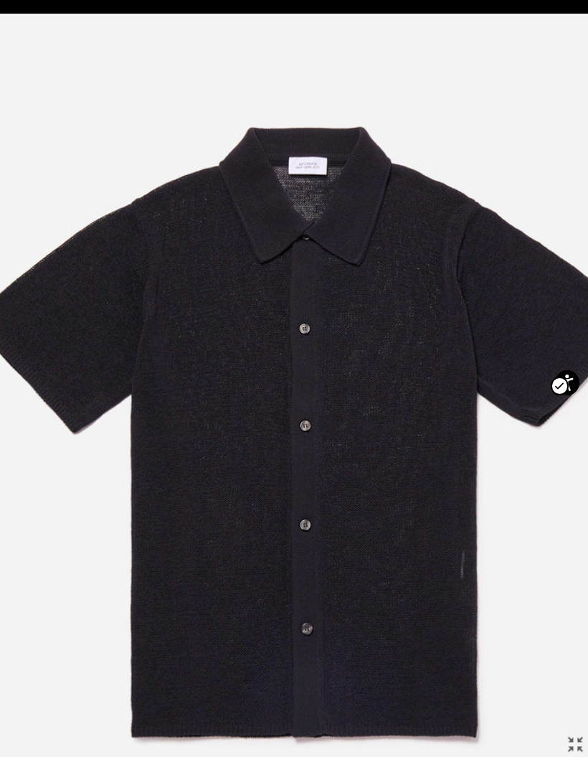
scroll to position [0, 40]
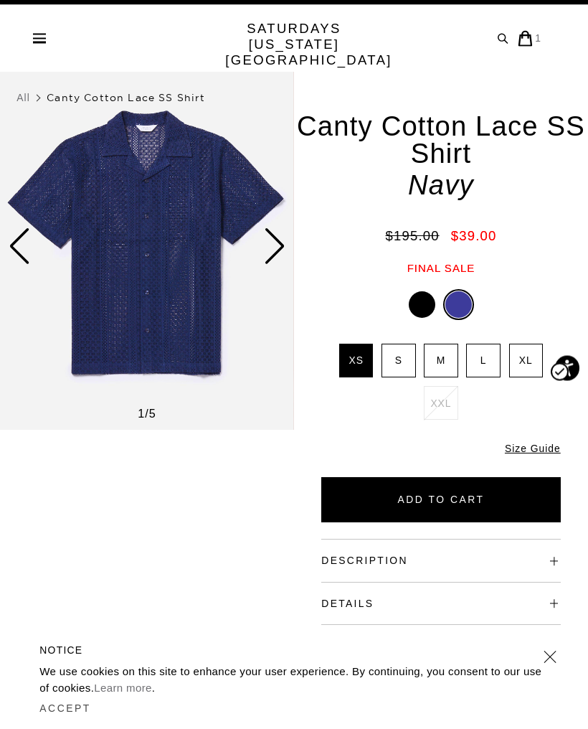
scroll to position [22, 0]
click at [422, 291] on div at bounding box center [422, 304] width 27 height 27
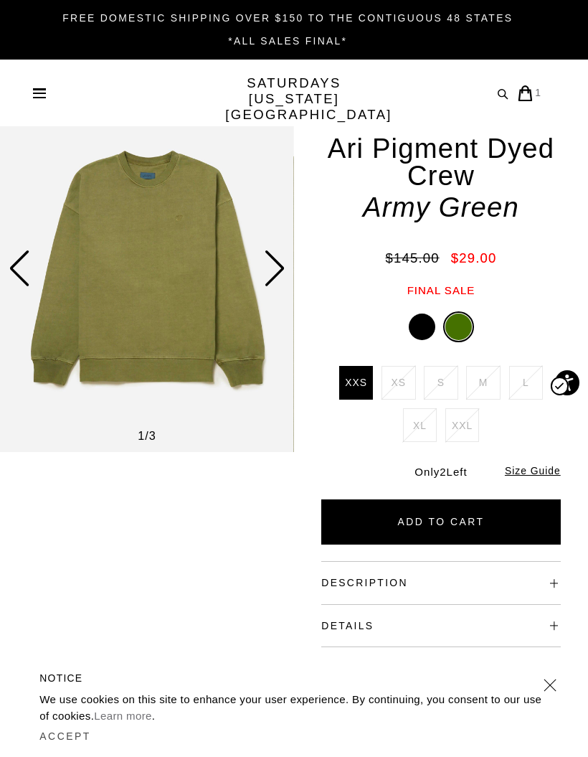
click at [422, 314] on div at bounding box center [422, 327] width 27 height 27
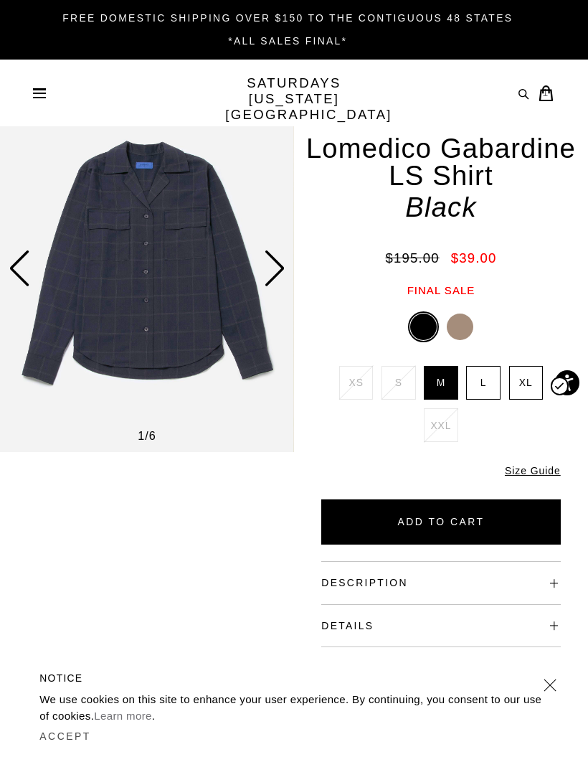
click at [334, 578] on button "Description" at bounding box center [365, 582] width 87 height 9
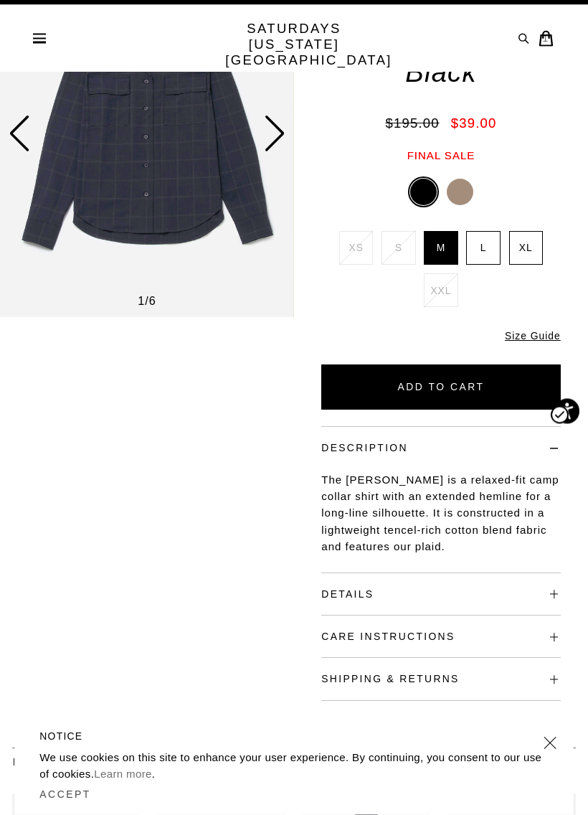
scroll to position [141, 0]
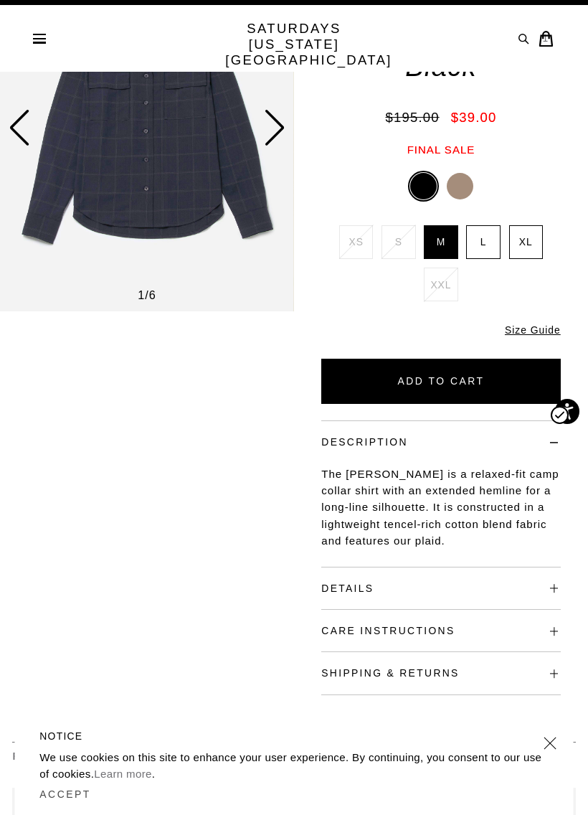
click at [332, 584] on button "Details" at bounding box center [348, 588] width 52 height 9
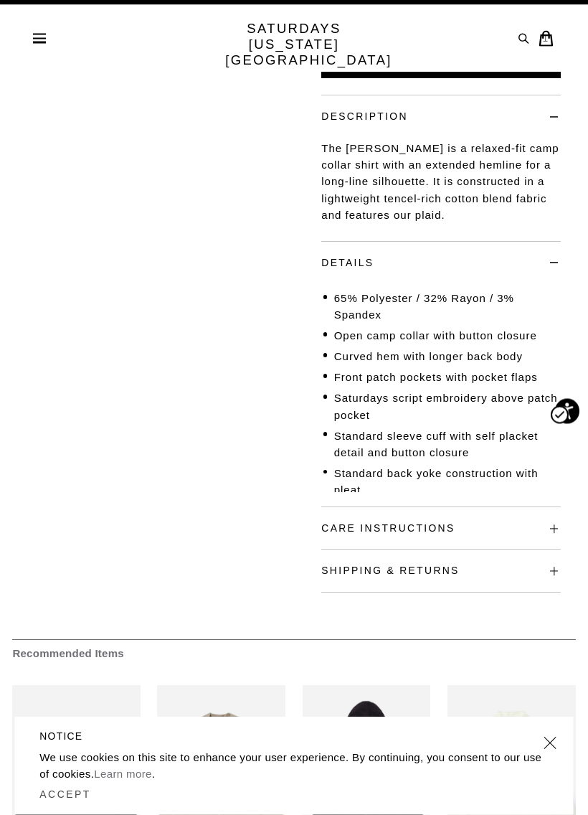
click at [340, 525] on button "Care Instructions" at bounding box center [388, 529] width 133 height 9
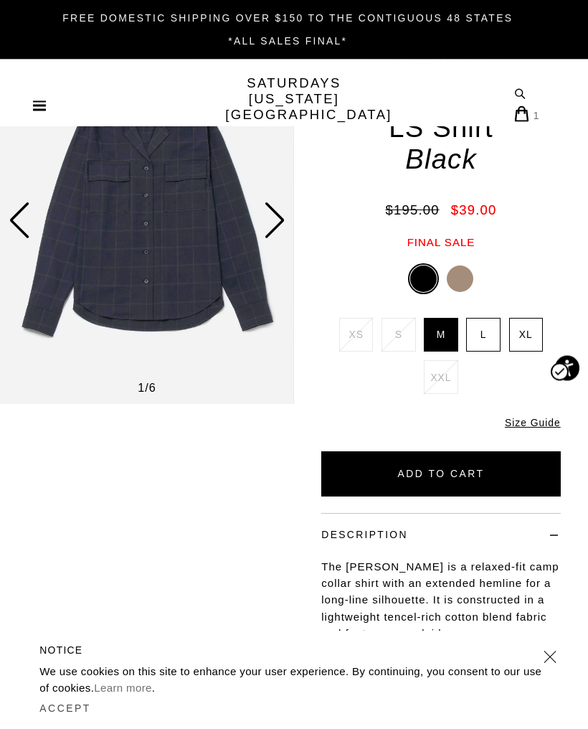
scroll to position [0, 0]
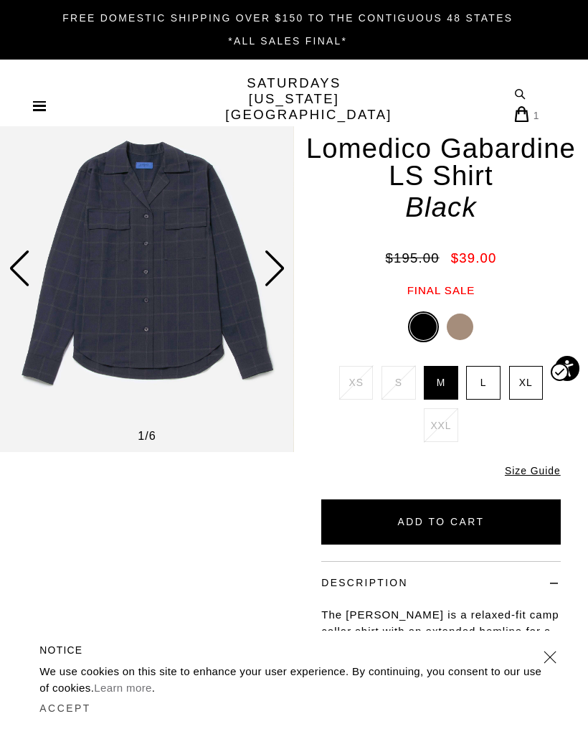
click at [98, 296] on img at bounding box center [147, 268] width 294 height 368
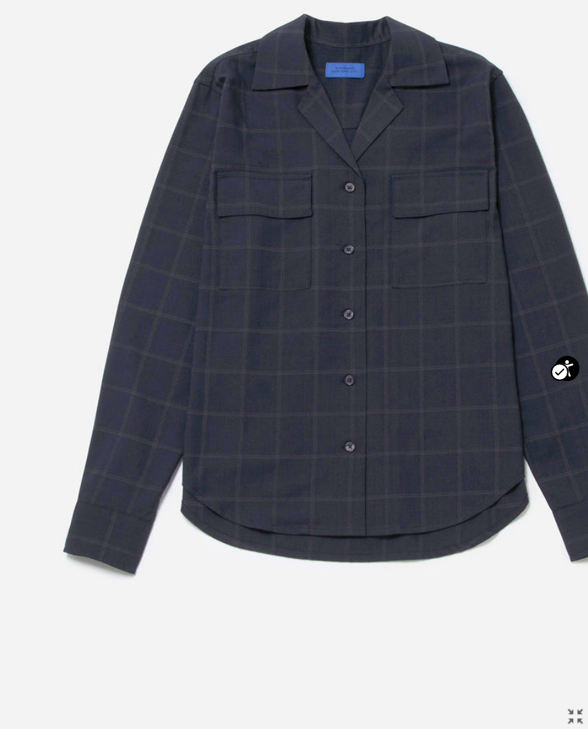
scroll to position [101, 0]
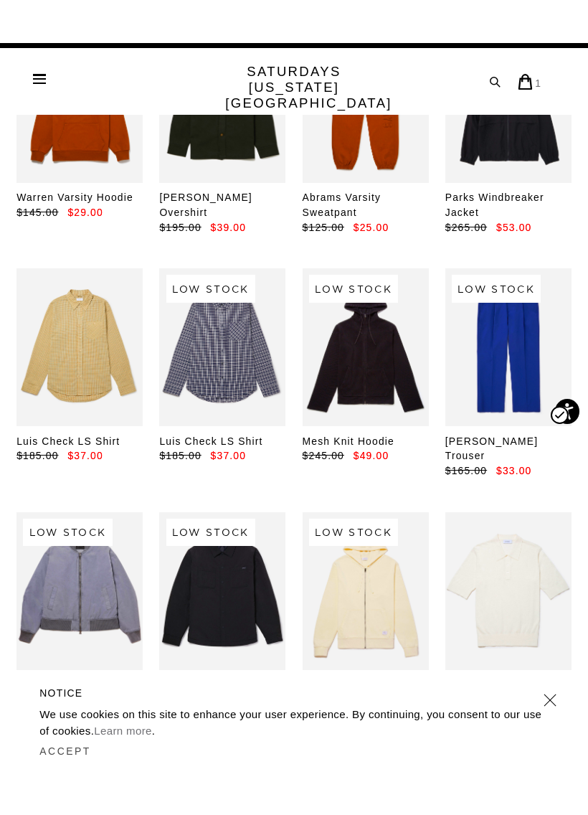
scroll to position [9767, 0]
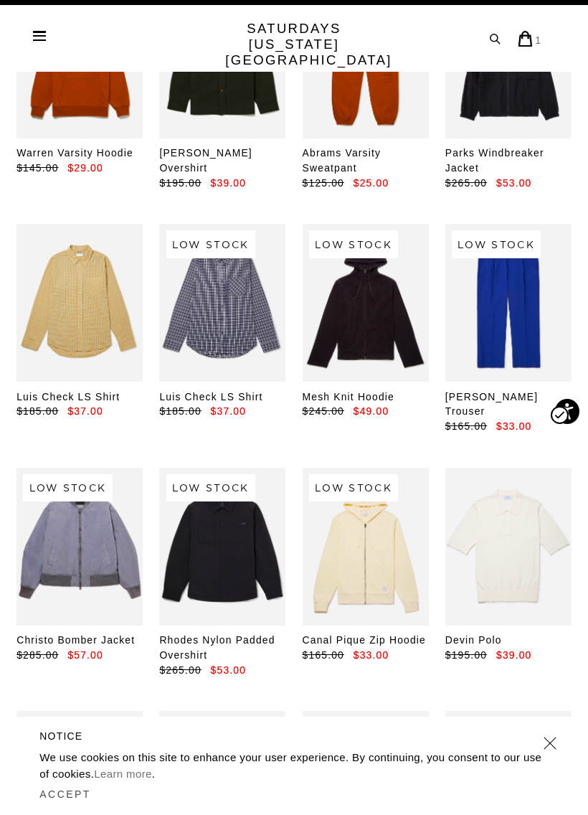
click at [74, 711] on link at bounding box center [80, 790] width 126 height 158
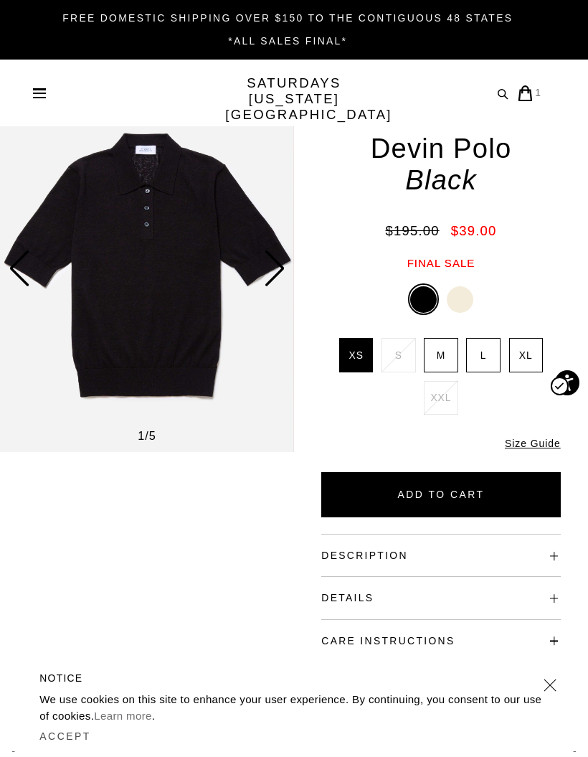
click at [114, 298] on img at bounding box center [147, 268] width 294 height 368
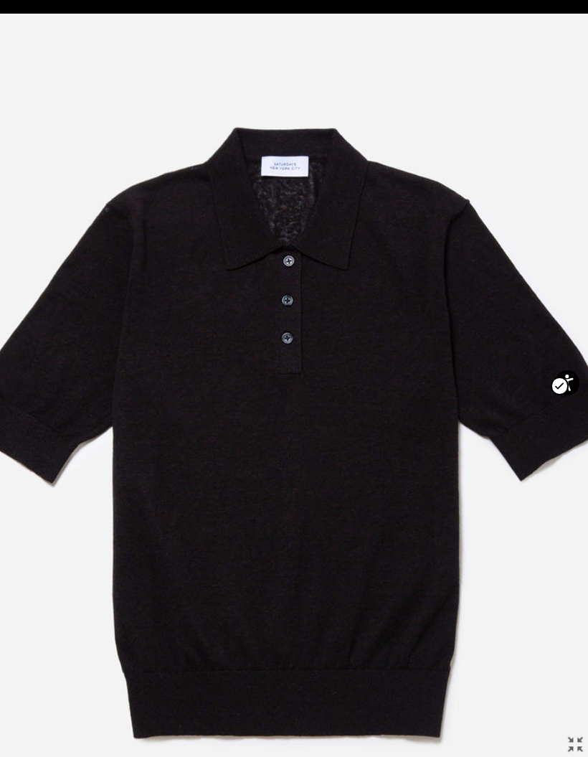
scroll to position [0, 58]
click at [156, 461] on img at bounding box center [288, 440] width 710 height 853
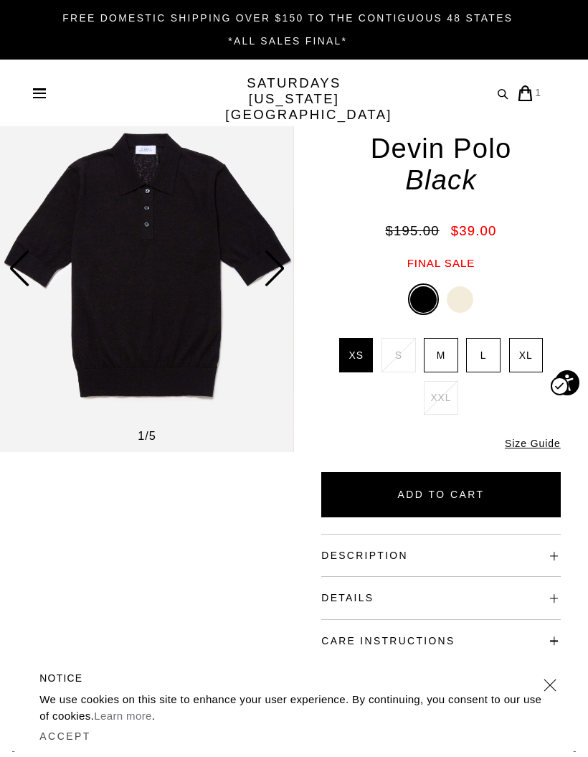
scroll to position [0, 0]
click at [125, 427] on img at bounding box center [147, 268] width 294 height 368
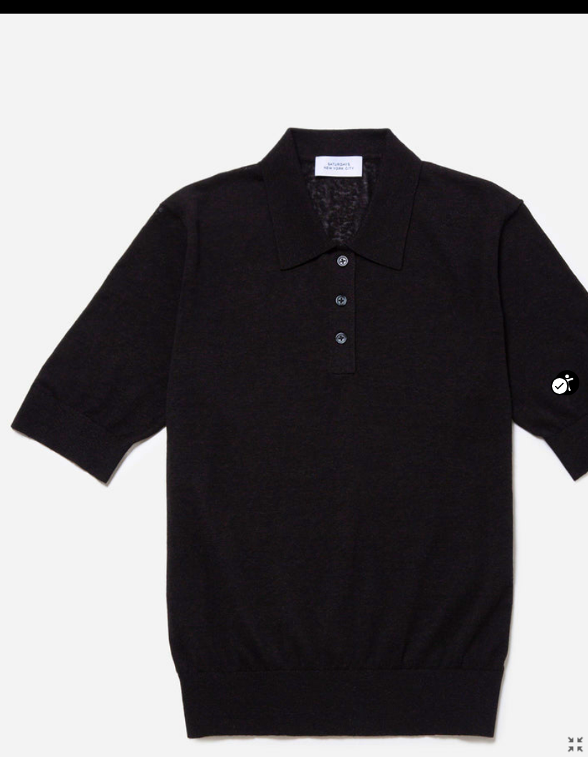
click at [192, 426] on img at bounding box center [342, 440] width 710 height 853
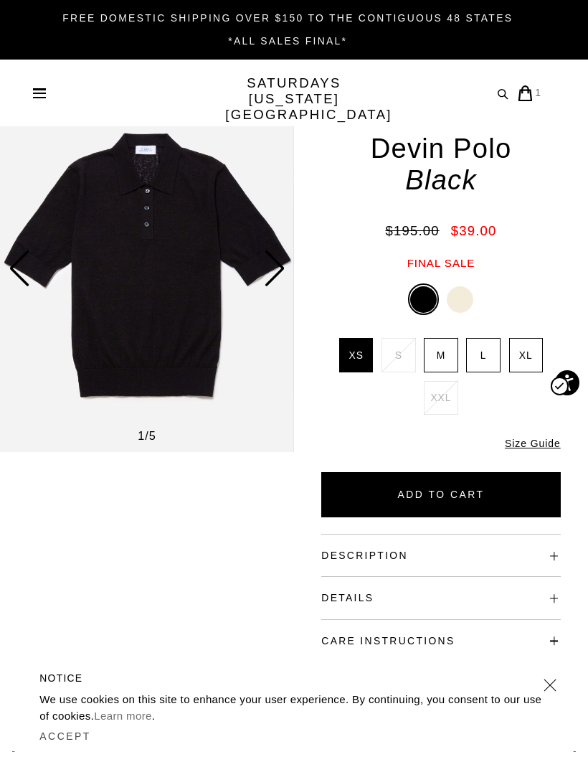
scroll to position [0, 0]
click at [536, 344] on label "XL" at bounding box center [527, 355] width 34 height 34
click at [0, 0] on input "XL" at bounding box center [0, 0] width 0 height 0
click at [479, 483] on button "Add to Cart" at bounding box center [441, 494] width 239 height 45
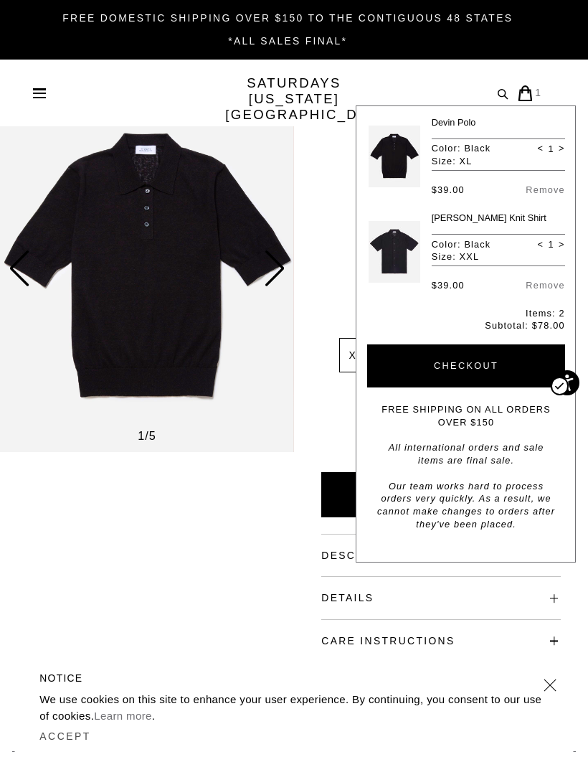
click at [144, 535] on div "1 / 5" at bounding box center [147, 394] width 294 height 621
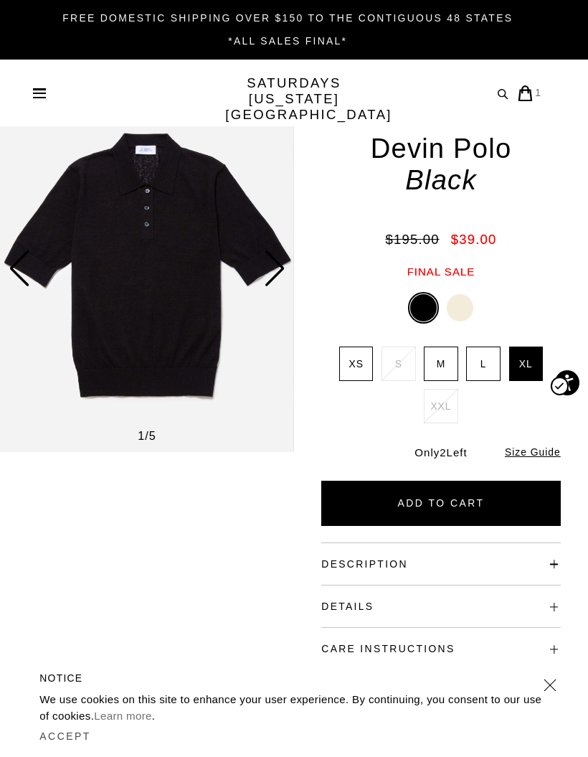
click at [471, 548] on h4 "Description" at bounding box center [441, 557] width 239 height 28
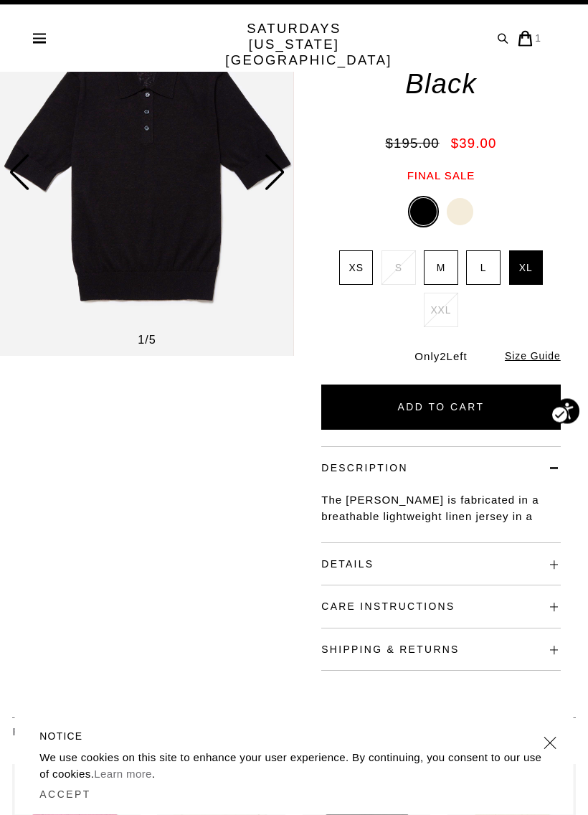
scroll to position [96, 0]
click at [332, 560] on button "Details" at bounding box center [348, 564] width 52 height 9
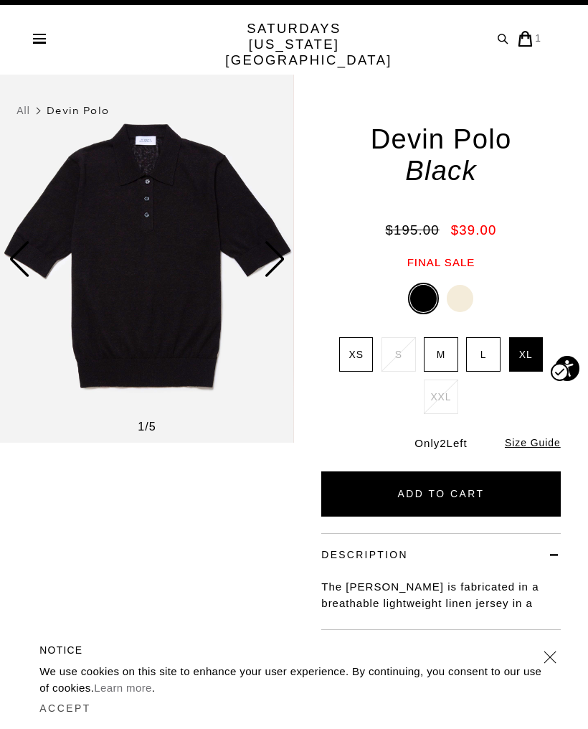
scroll to position [0, 0]
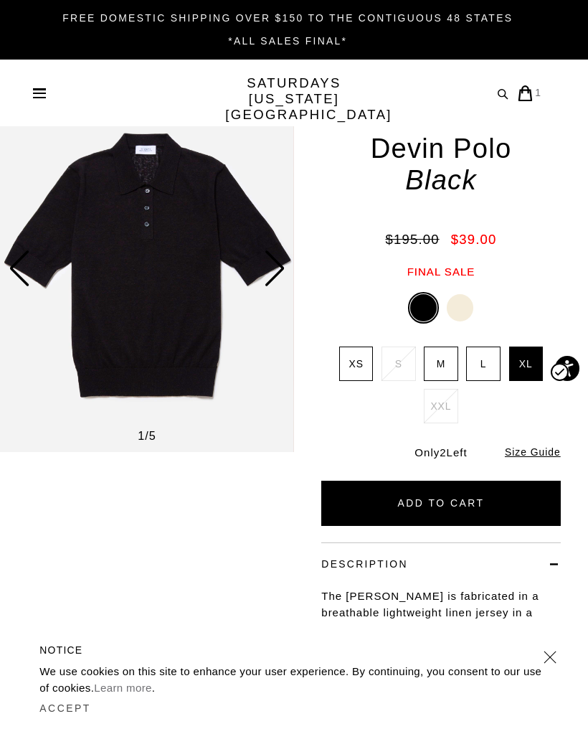
click at [104, 322] on img at bounding box center [147, 268] width 294 height 368
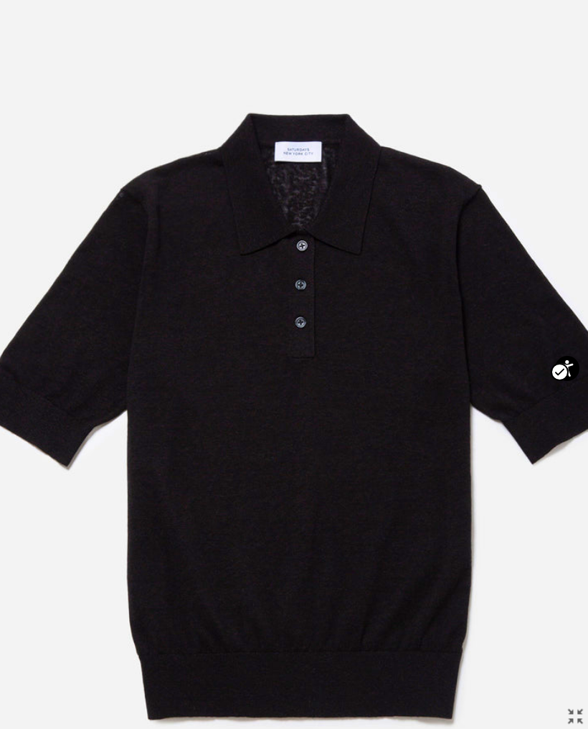
scroll to position [0, 49]
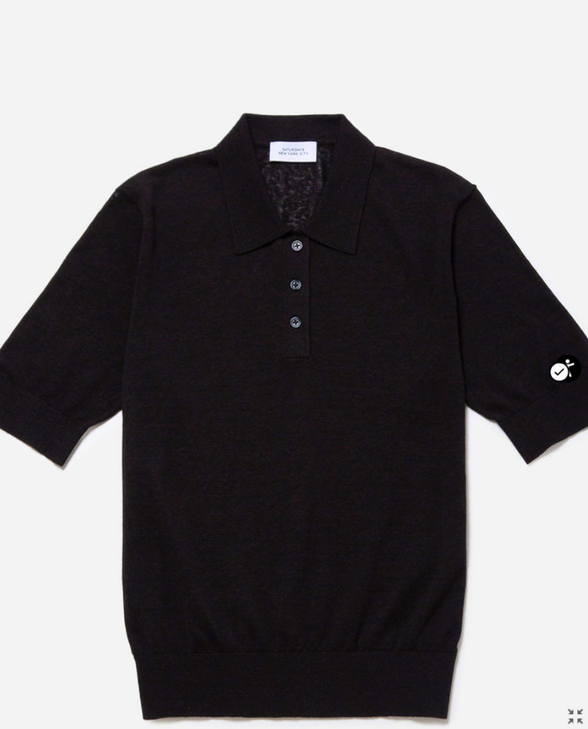
click at [580, 369] on button "Open accessiBe: accessibility options, statement and help" at bounding box center [567, 368] width 27 height 27
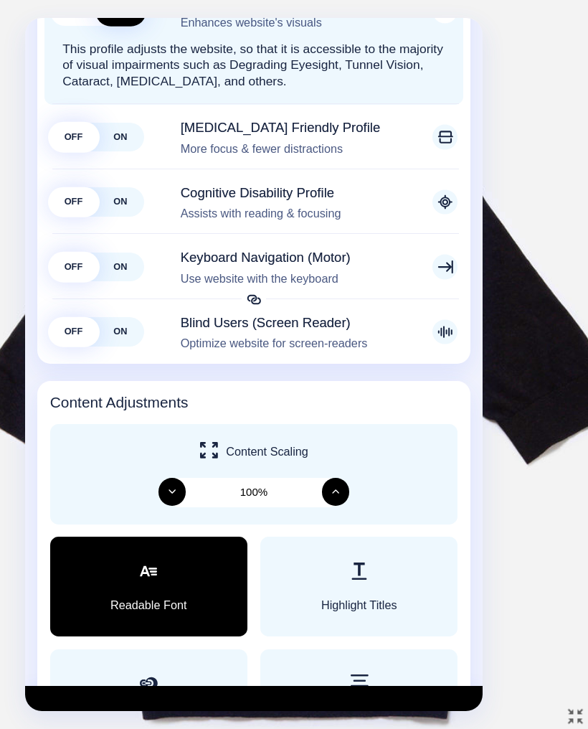
scroll to position [338, 0]
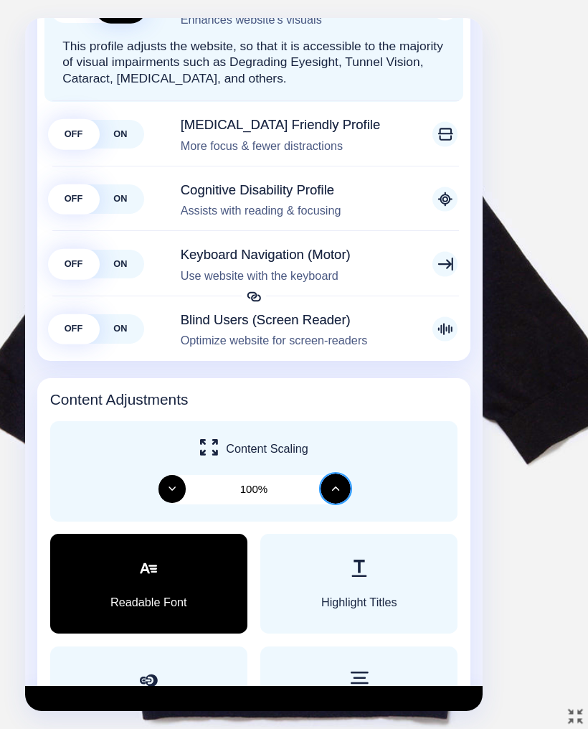
click at [337, 485] on icon "Increase" at bounding box center [336, 489] width 8 height 8
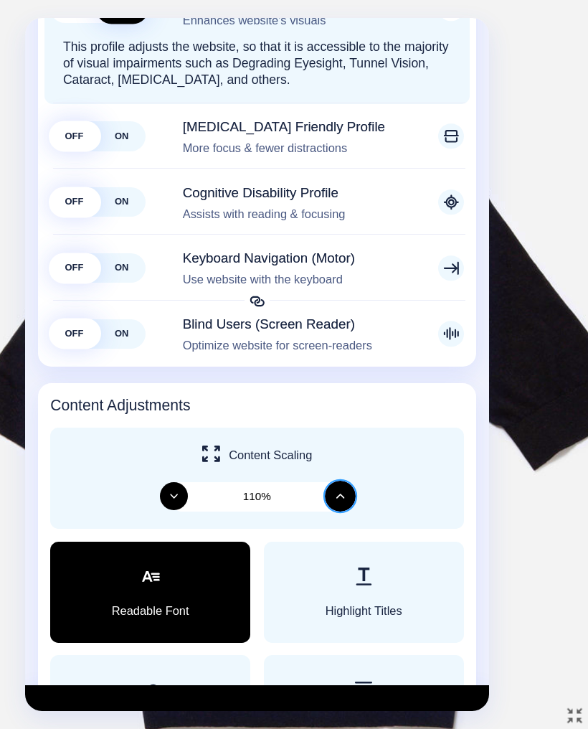
click at [338, 492] on icon "Increase" at bounding box center [341, 496] width 9 height 9
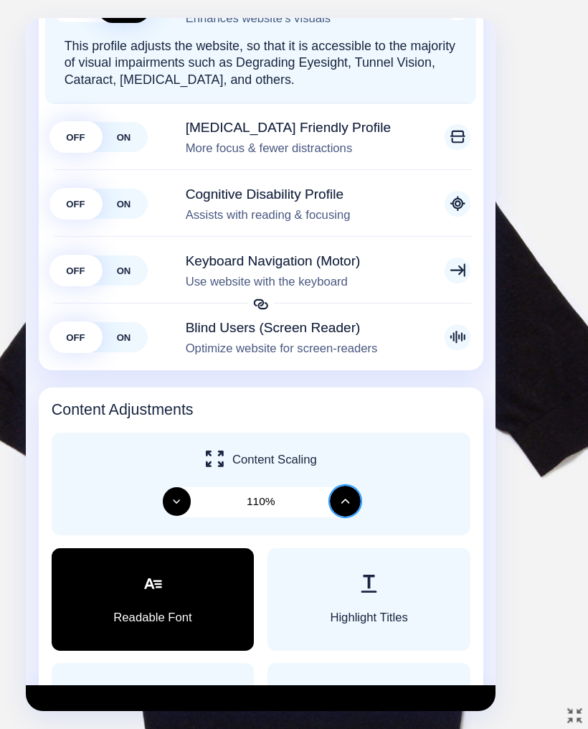
scroll to position [339, 0]
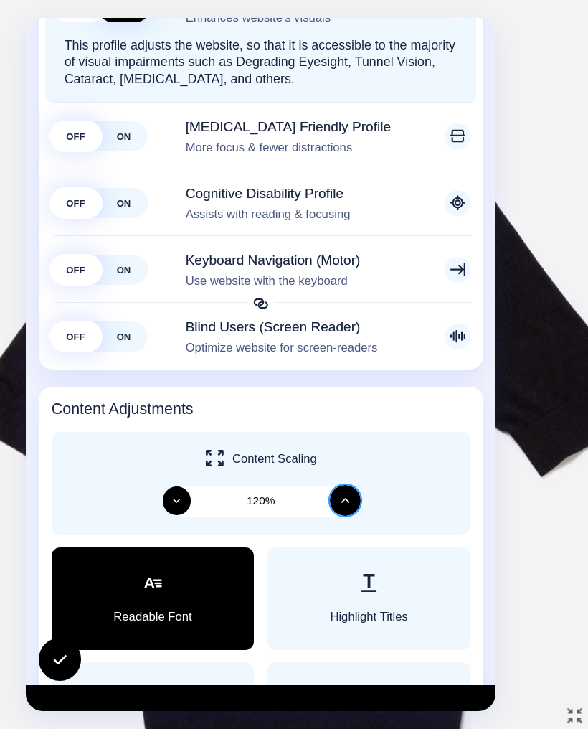
click at [339, 486] on button "Increase" at bounding box center [344, 501] width 31 height 31
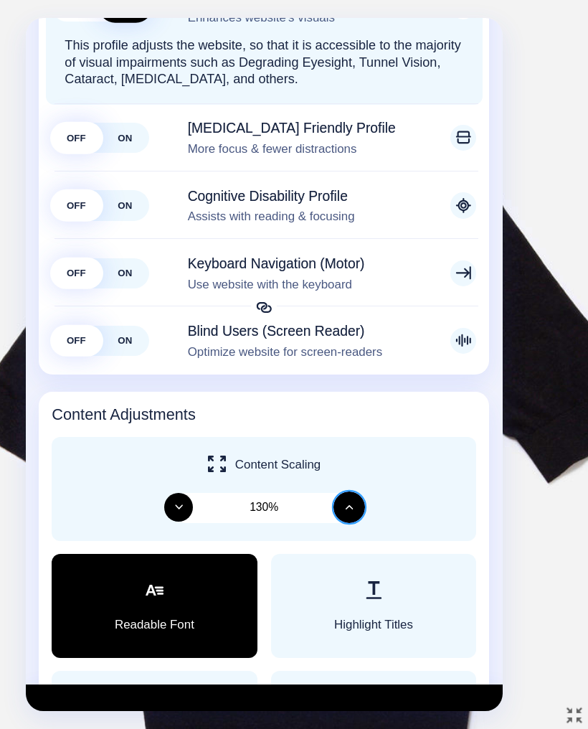
click at [341, 492] on button "Increase" at bounding box center [350, 508] width 32 height 32
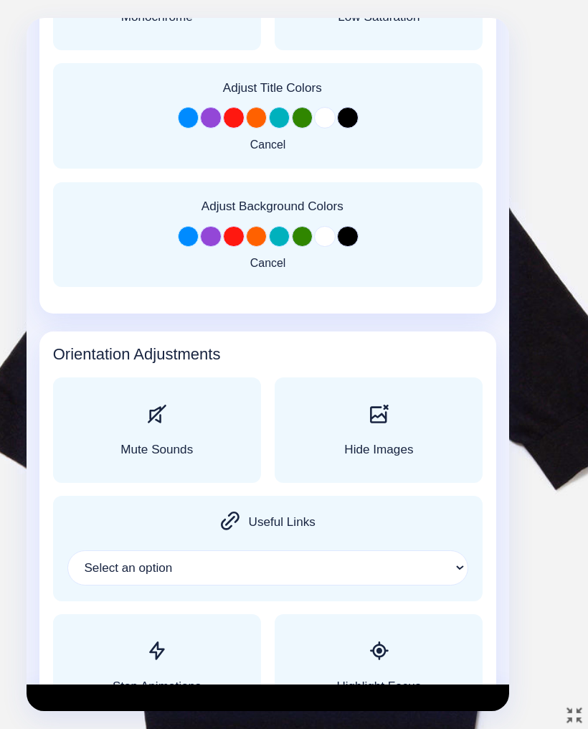
scroll to position [1777, 0]
click at [389, 642] on div "Highlight Focus" at bounding box center [379, 667] width 85 height 51
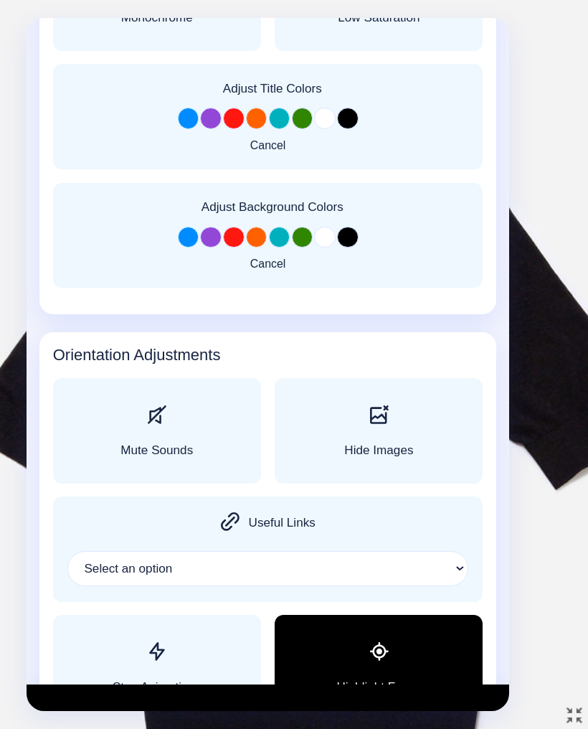
click at [551, 211] on div at bounding box center [294, 364] width 588 height 729
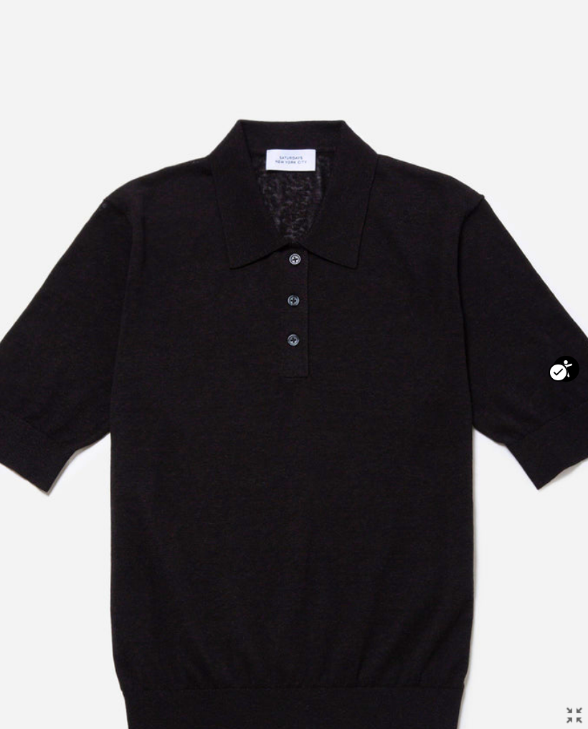
scroll to position [0, 64]
click at [367, 433] on img at bounding box center [293, 446] width 743 height 893
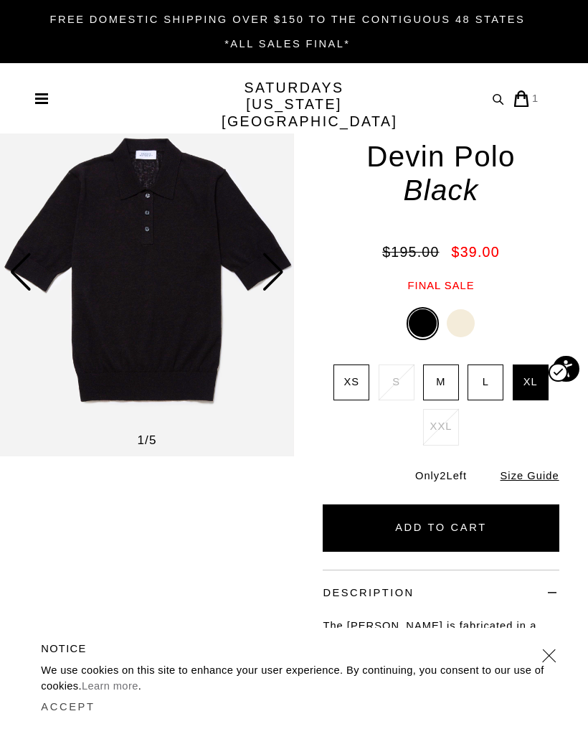
scroll to position [0, 0]
click at [225, 381] on img at bounding box center [147, 273] width 294 height 368
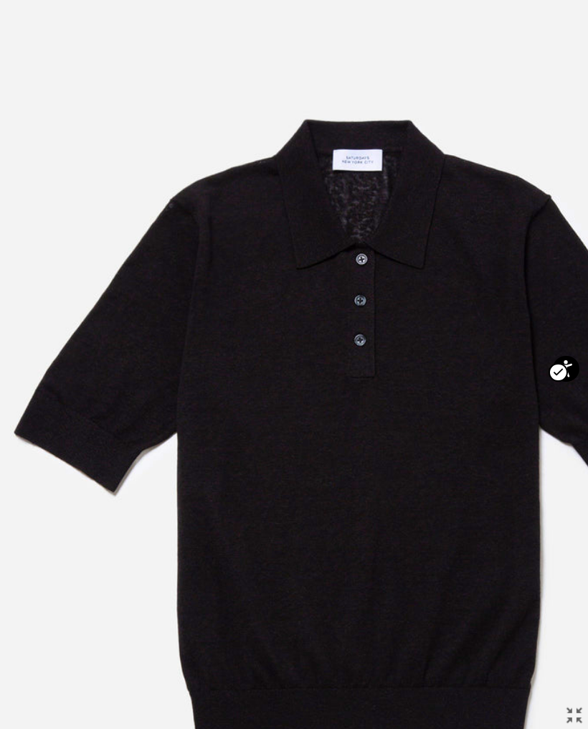
click at [423, 433] on img at bounding box center [360, 446] width 743 height 893
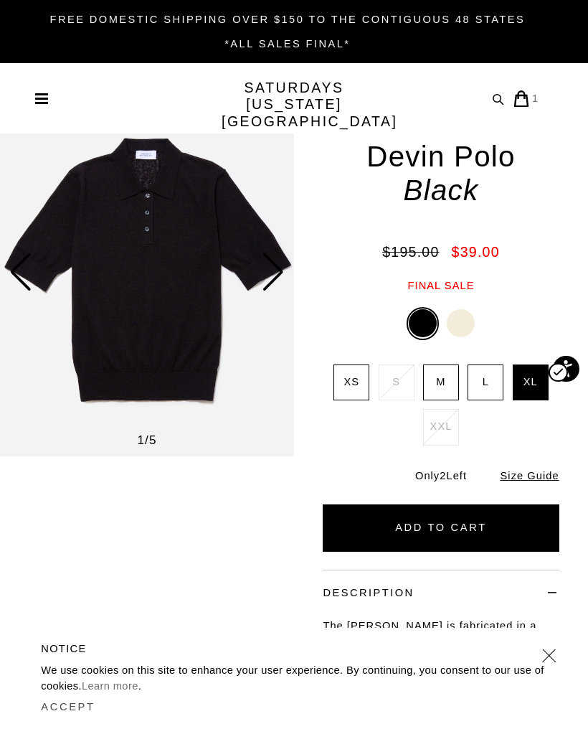
click at [470, 309] on div at bounding box center [461, 323] width 28 height 28
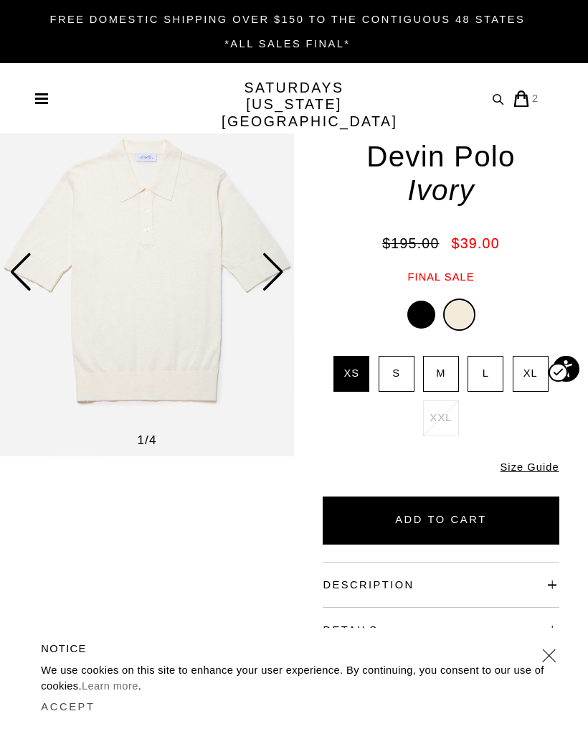
click at [241, 390] on img at bounding box center [147, 273] width 294 height 368
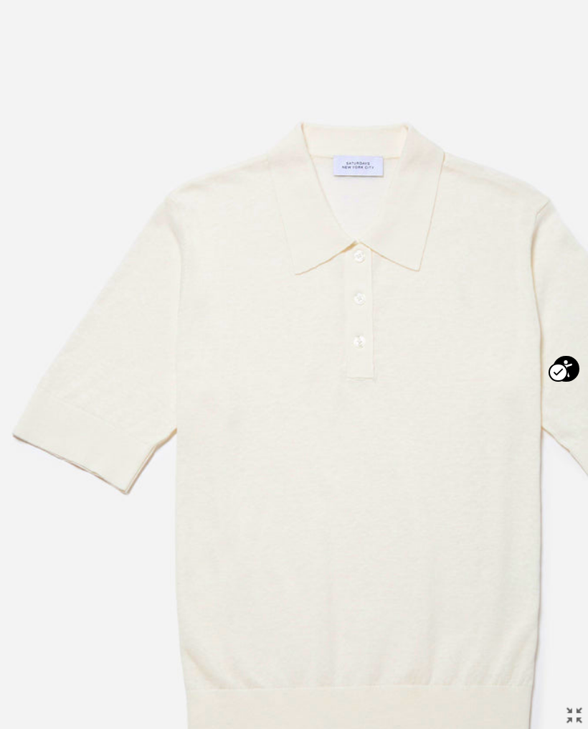
click at [527, 174] on img at bounding box center [360, 446] width 743 height 893
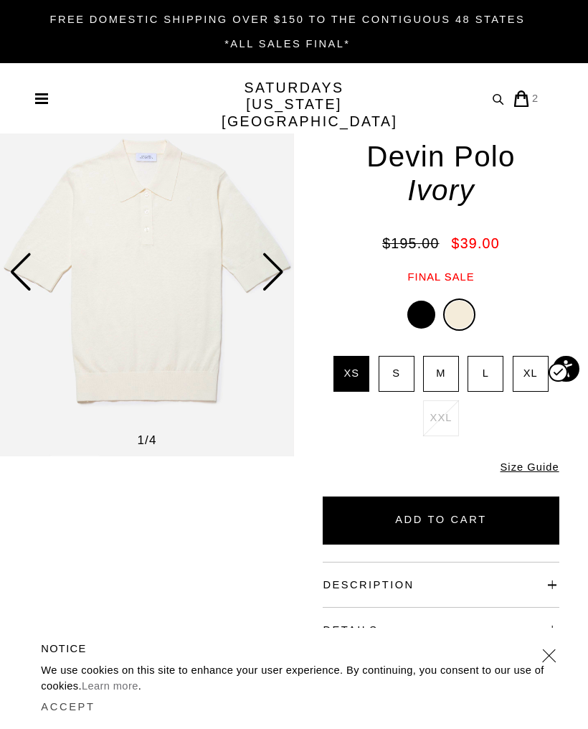
scroll to position [0, 0]
click at [421, 304] on div at bounding box center [422, 315] width 28 height 28
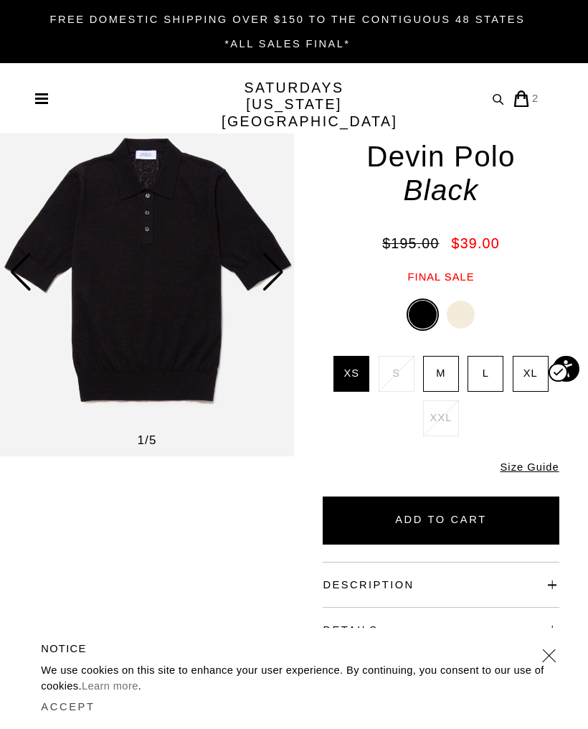
click at [537, 357] on label "XL" at bounding box center [531, 374] width 36 height 36
click at [0, 0] on input "XL" at bounding box center [0, 0] width 0 height 0
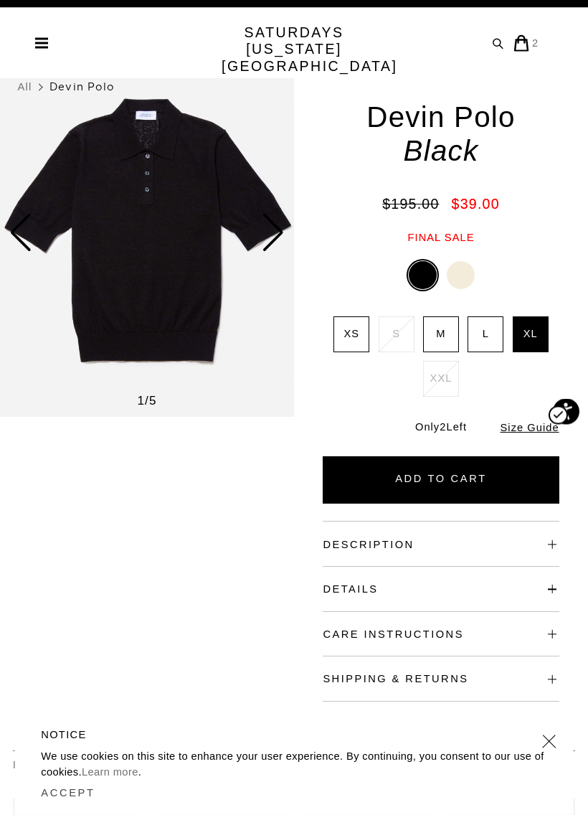
scroll to position [46, 0]
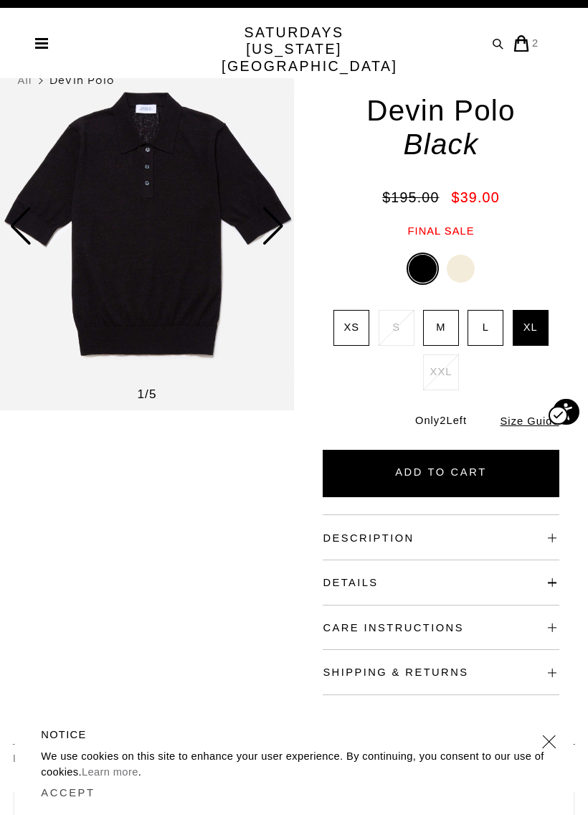
click at [189, 728] on div "NOTICE We use cookies on this site to enhance your user experience. By continui…" at bounding box center [294, 764] width 559 height 101
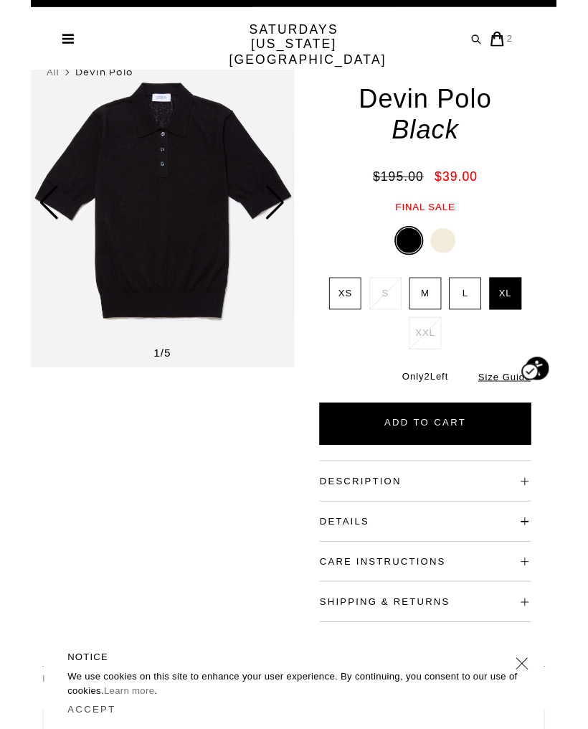
scroll to position [0, 0]
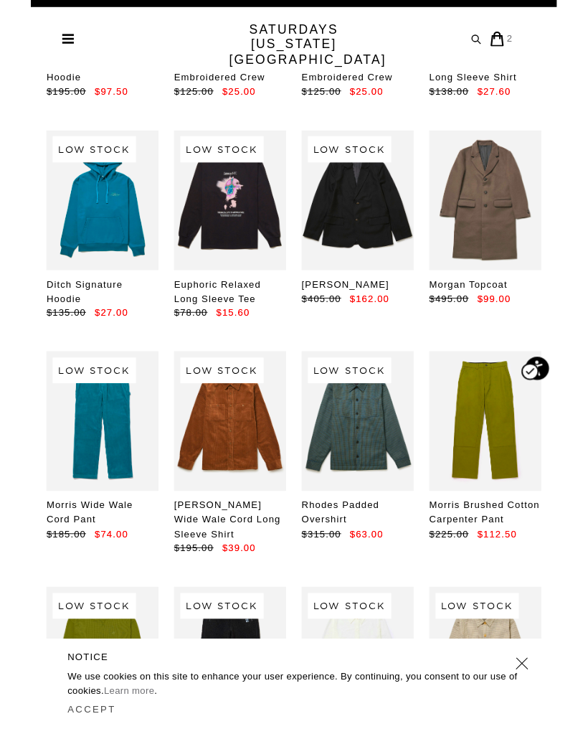
scroll to position [7244, 0]
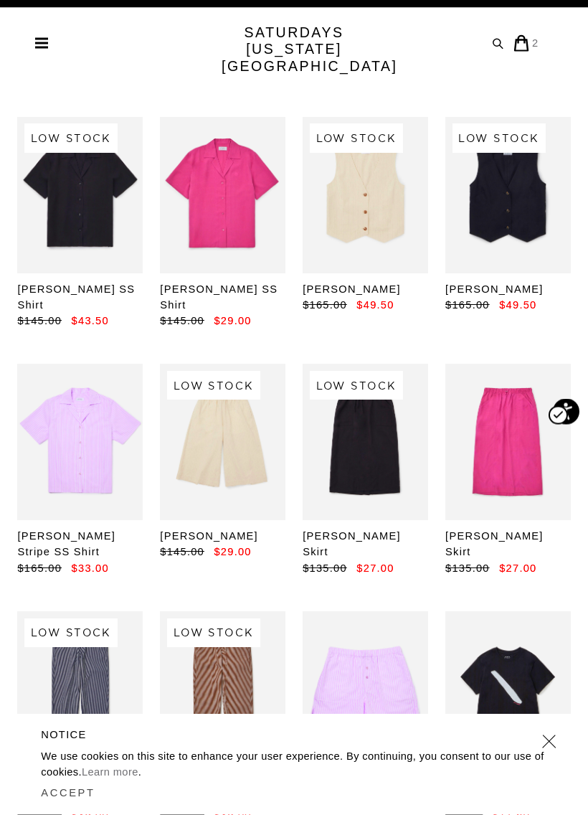
scroll to position [11025, 0]
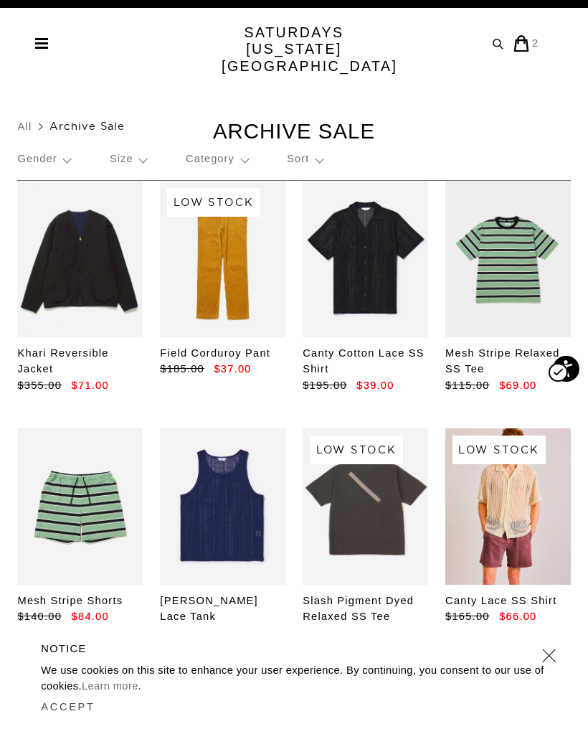
scroll to position [11039, 0]
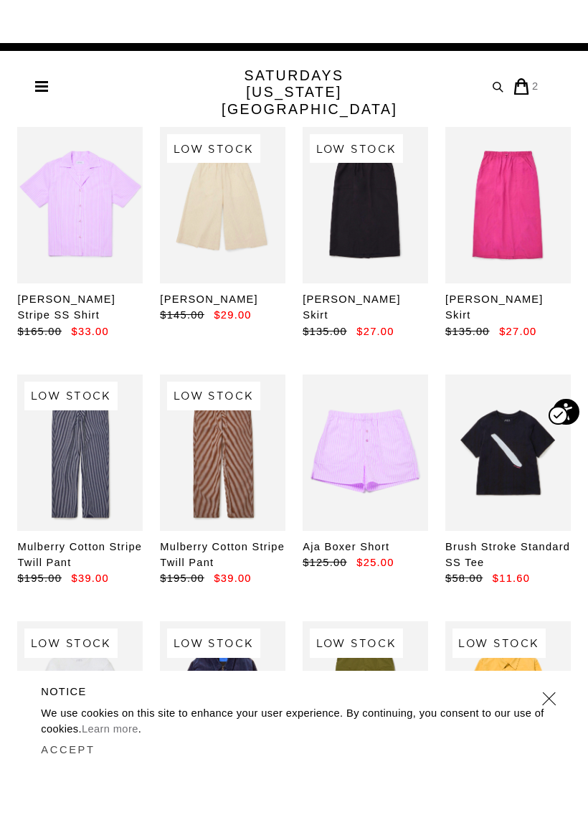
scroll to position [11307, 0]
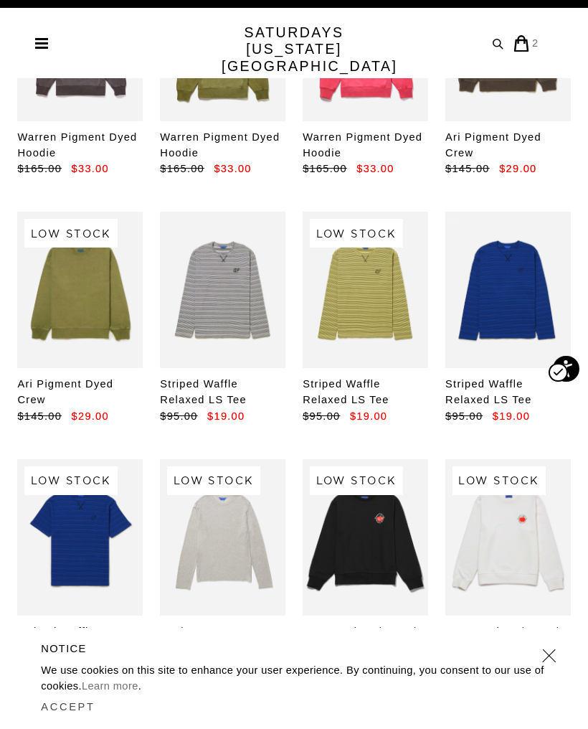
scroll to position [12428, 0]
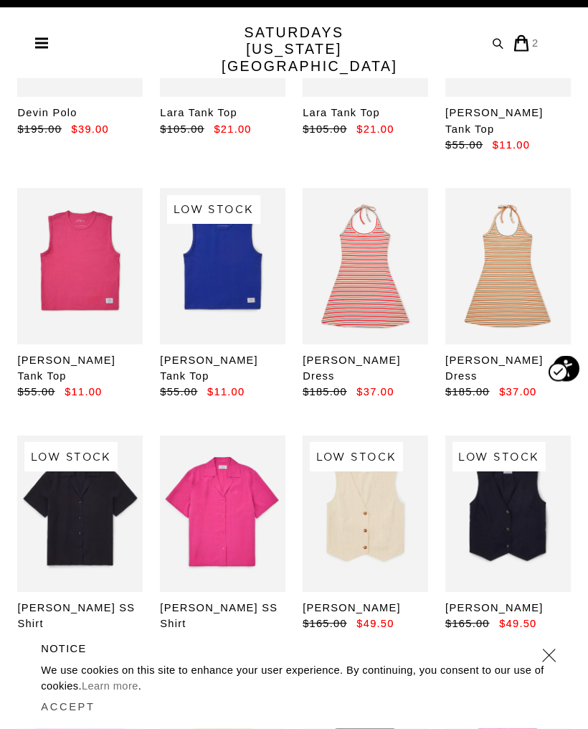
scroll to position [10706, 0]
click at [533, 37] on small "2" at bounding box center [536, 42] width 8 height 11
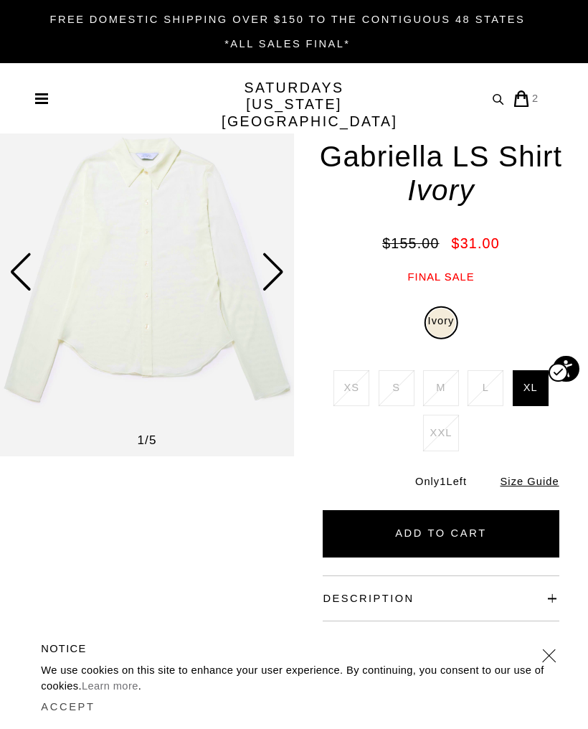
click at [83, 361] on img at bounding box center [147, 273] width 294 height 368
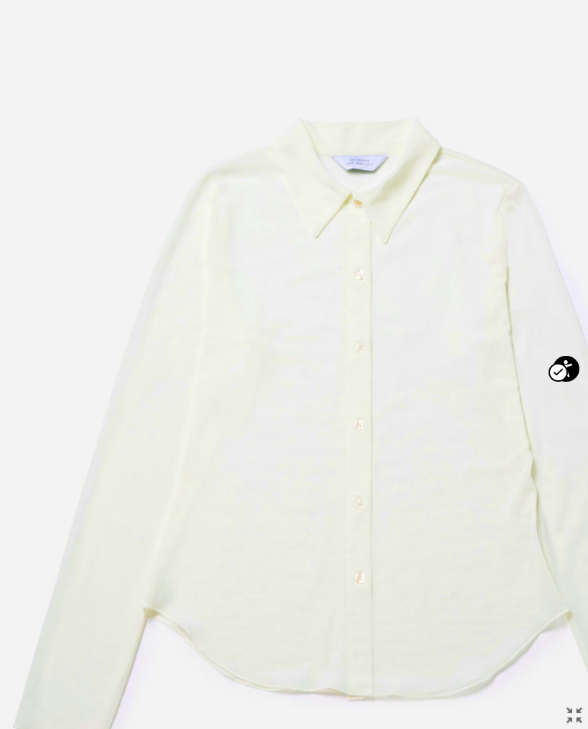
click at [60, 362] on img at bounding box center [360, 446] width 743 height 893
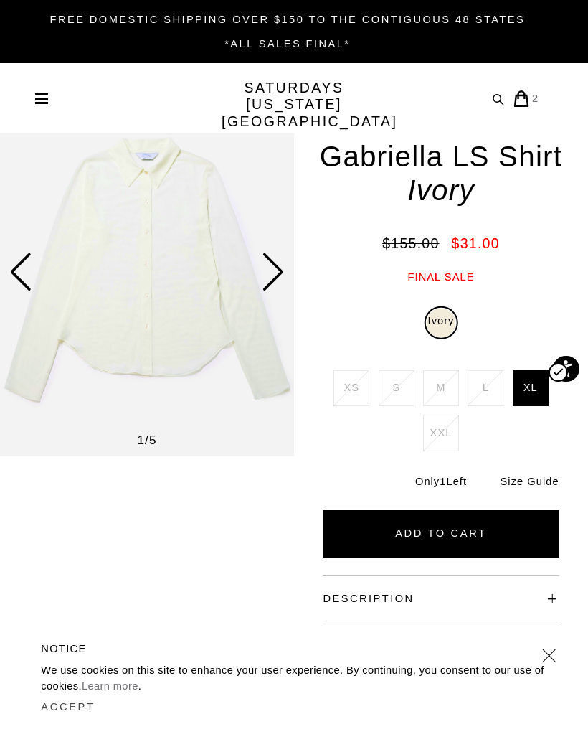
click at [454, 576] on h4 "Description" at bounding box center [441, 590] width 236 height 29
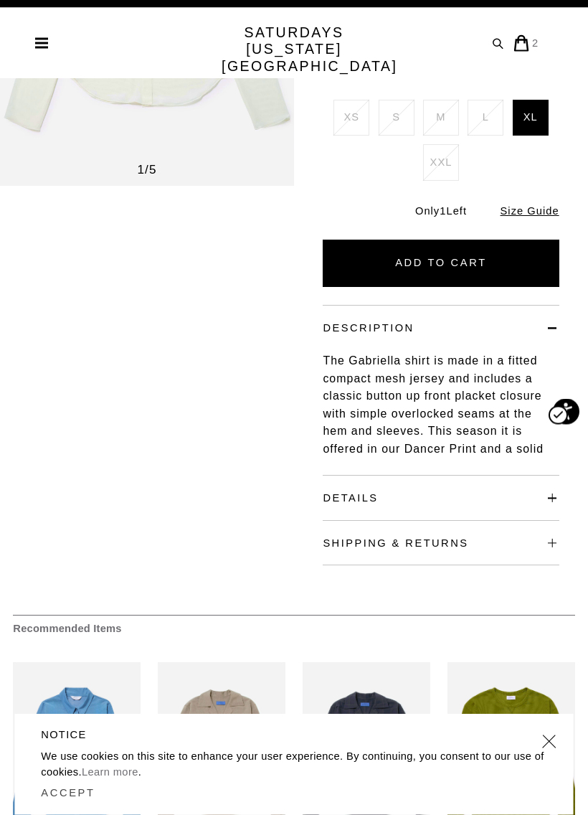
scroll to position [272, 0]
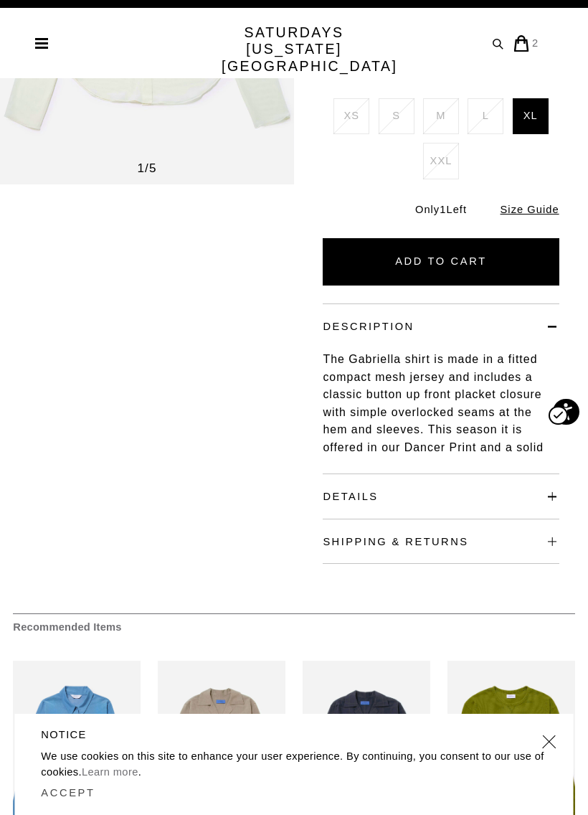
click at [468, 474] on h4 "Details" at bounding box center [441, 488] width 236 height 29
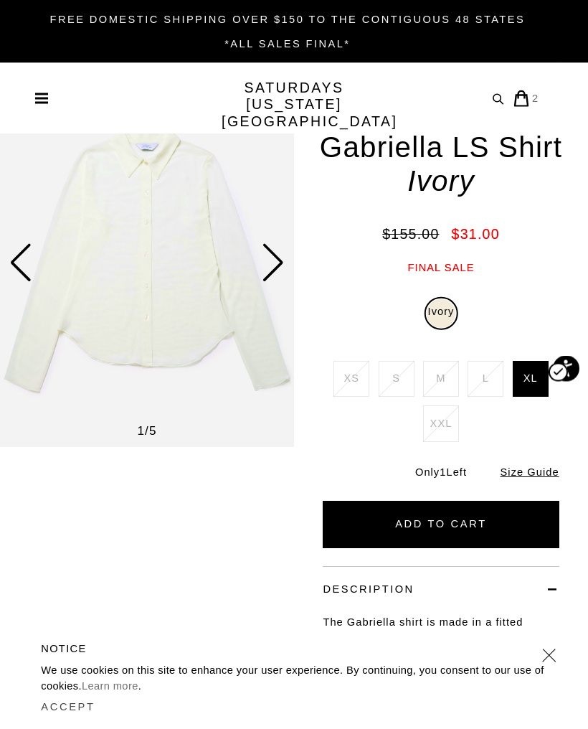
scroll to position [0, 0]
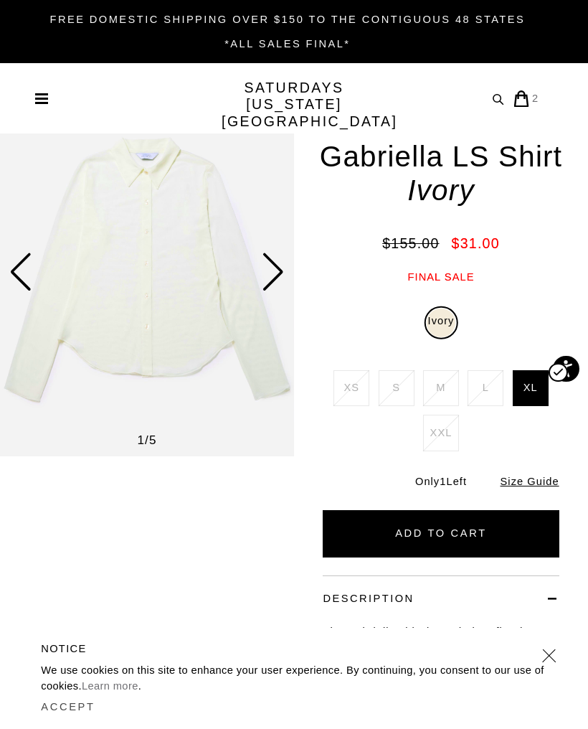
click at [78, 338] on img at bounding box center [147, 273] width 294 height 368
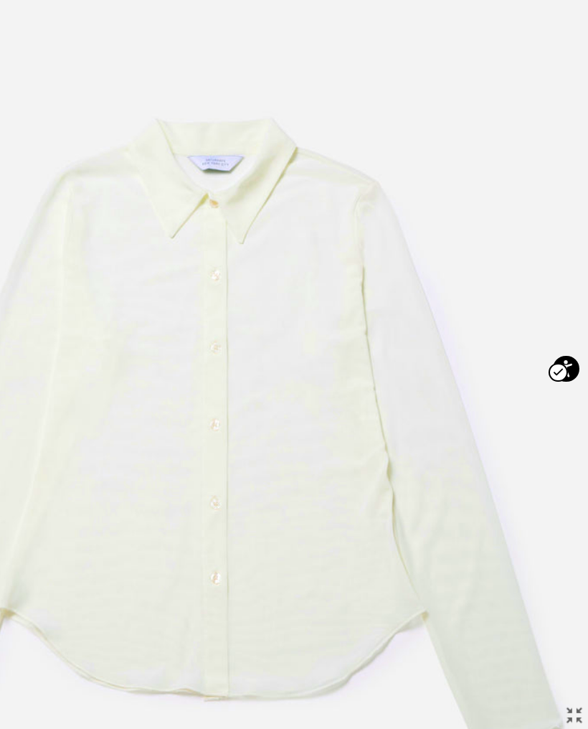
scroll to position [0, 127]
click at [565, 381] on span "Open accessiBe: accessibility options, statement and help" at bounding box center [558, 373] width 22 height 22
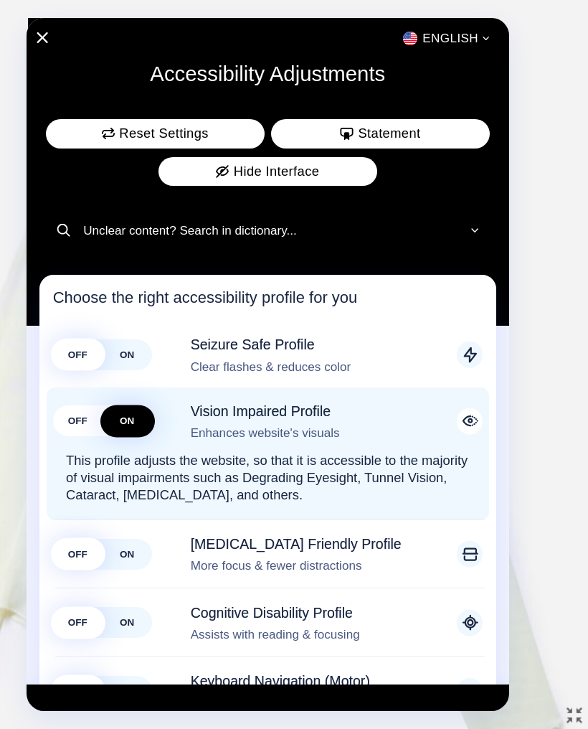
click at [568, 379] on div at bounding box center [294, 364] width 588 height 729
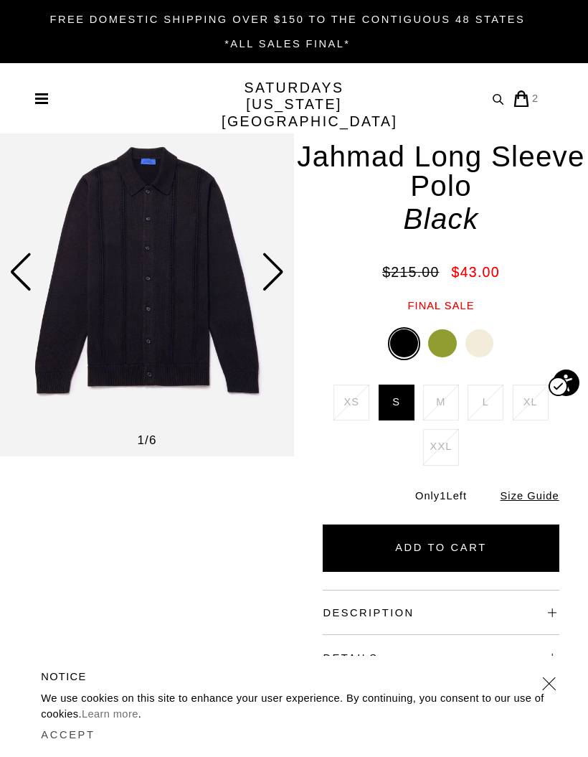
click at [440, 329] on div at bounding box center [442, 343] width 28 height 28
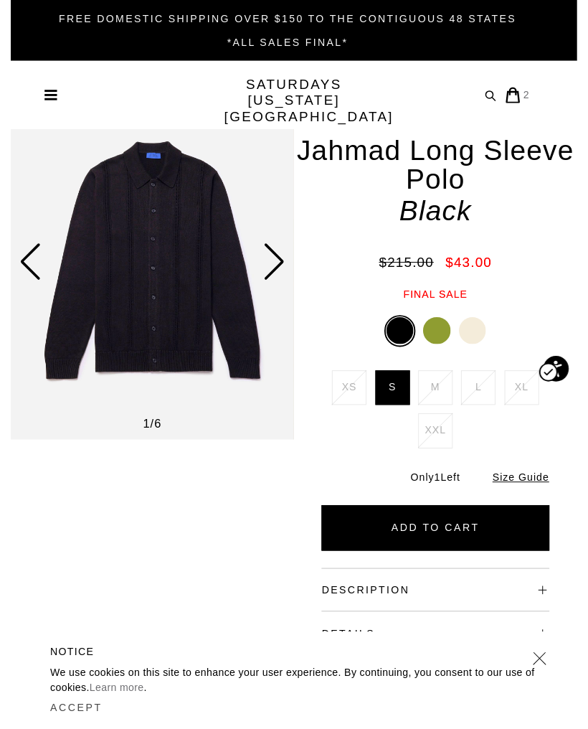
scroll to position [14, 0]
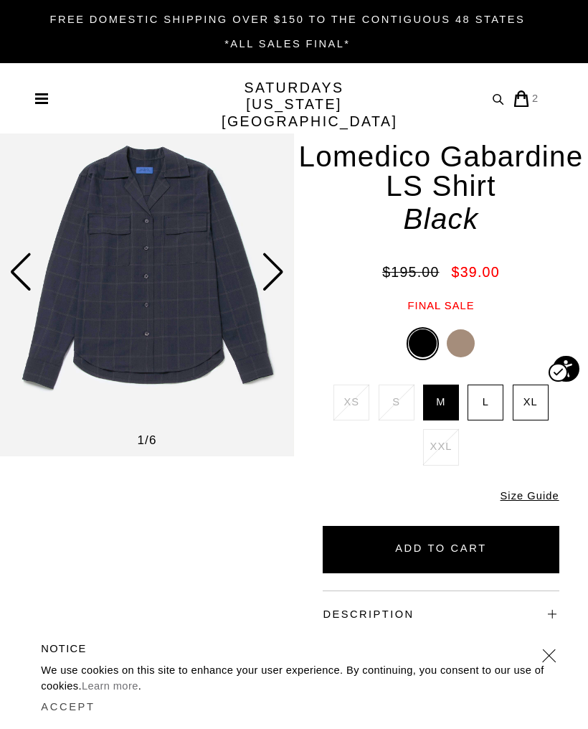
click at [131, 332] on img at bounding box center [147, 273] width 294 height 368
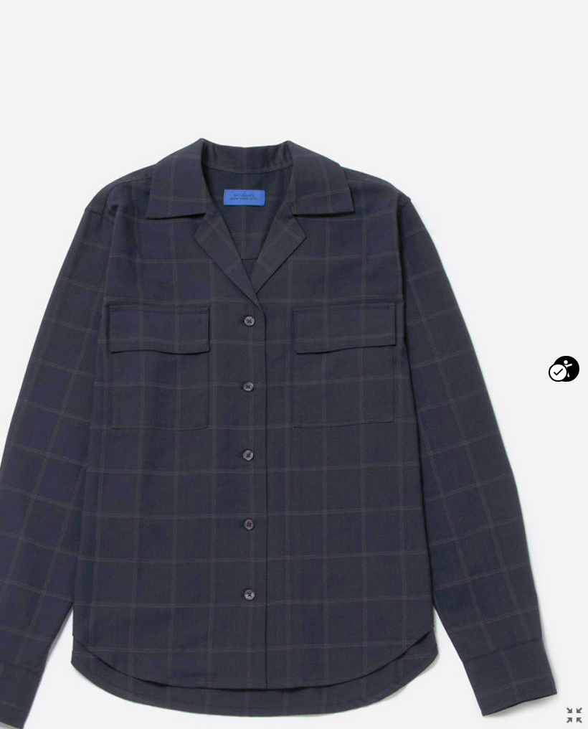
scroll to position [0, 95]
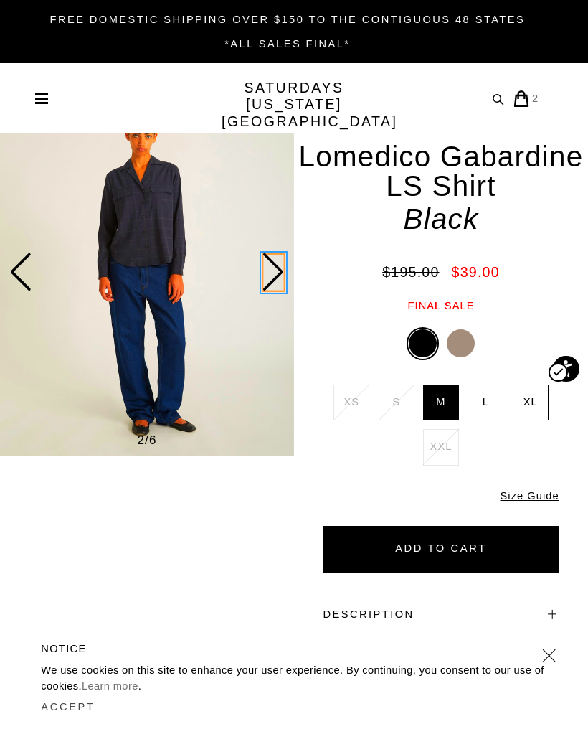
click at [265, 271] on div "Next slide" at bounding box center [274, 272] width 24 height 39
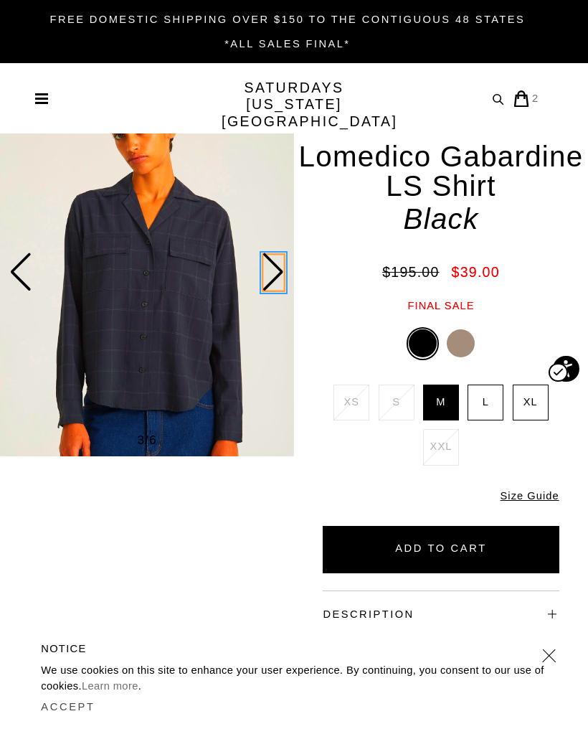
click at [274, 281] on div "Next slide" at bounding box center [274, 272] width 24 height 39
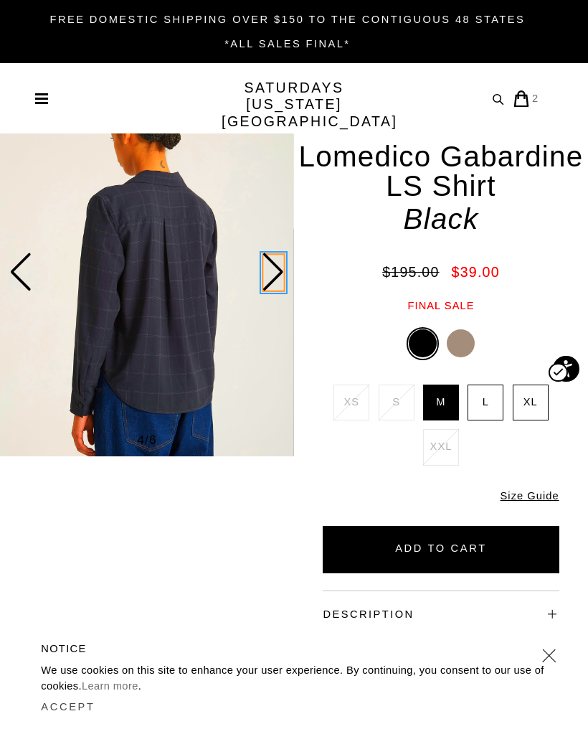
click at [266, 271] on div "Next slide" at bounding box center [274, 272] width 24 height 39
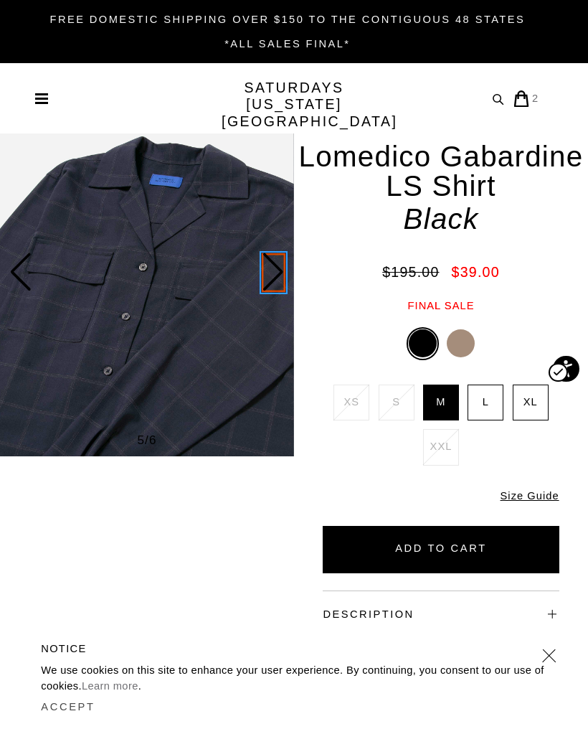
click at [269, 268] on div "Next slide" at bounding box center [274, 272] width 24 height 39
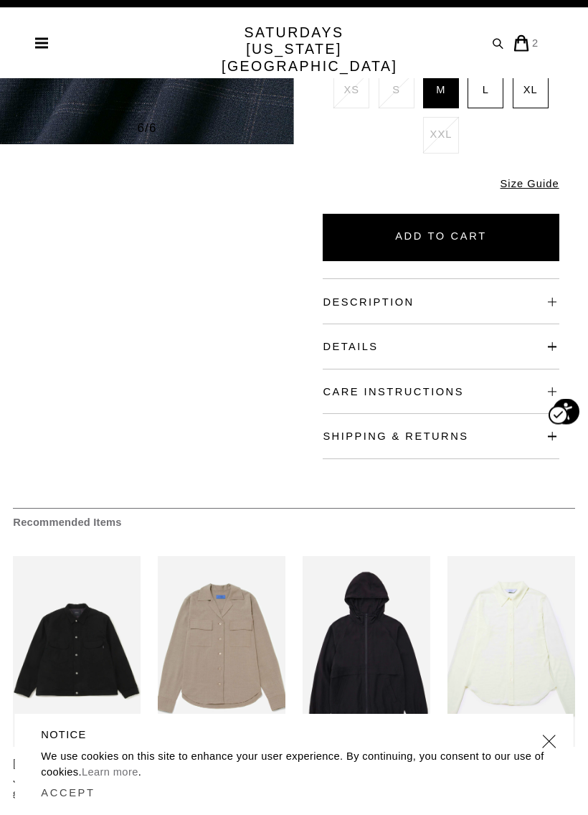
scroll to position [312, 0]
click at [466, 279] on h4 "Description" at bounding box center [441, 293] width 236 height 29
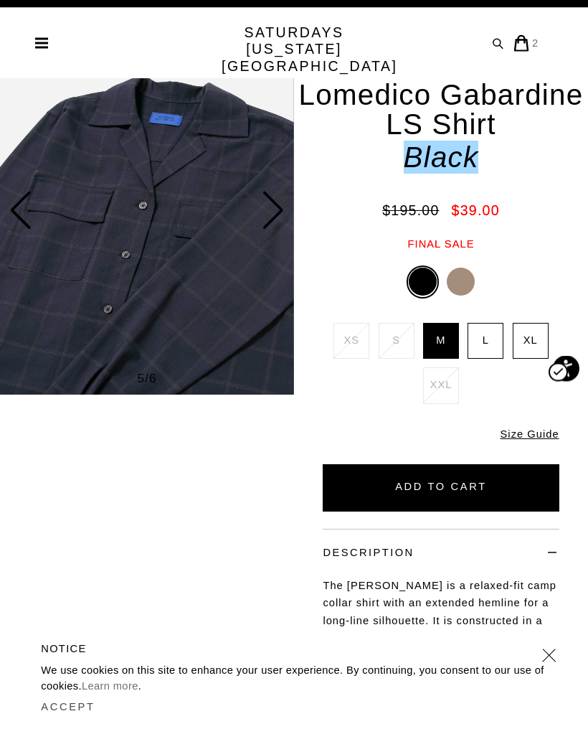
scroll to position [0, 0]
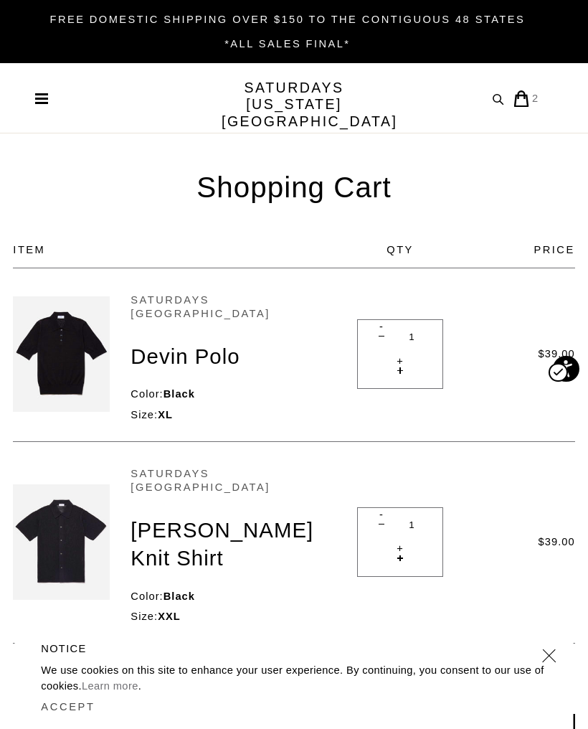
click at [53, 371] on img at bounding box center [61, 354] width 97 height 116
